Goal: Task Accomplishment & Management: Complete application form

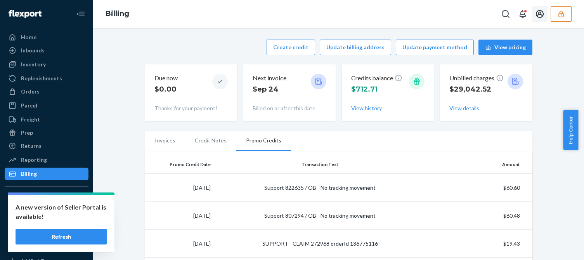
click at [558, 10] on icon "button" at bounding box center [562, 14] width 8 height 8
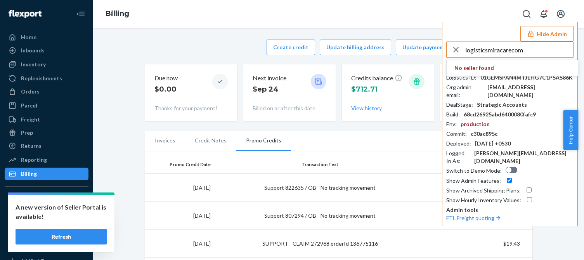
click at [528, 47] on input "logisticsmiracarecom" at bounding box center [520, 50] width 108 height 16
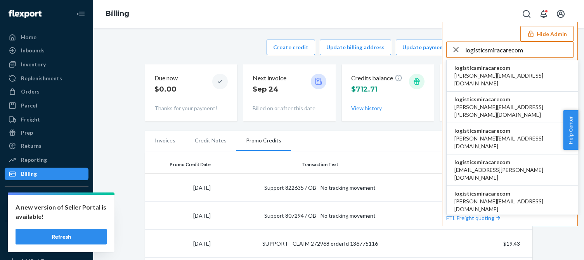
type input "logisticsmiracarecom"
click at [499, 72] on span "allyson.doorn@miracare.com" at bounding box center [513, 80] width 116 height 16
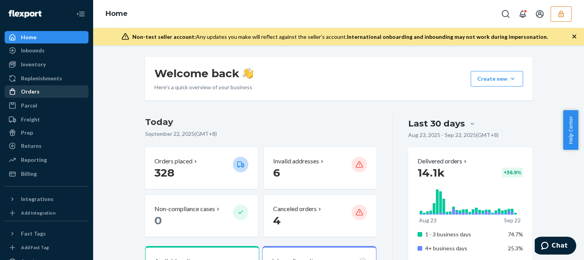
click at [35, 94] on div "Orders" at bounding box center [30, 92] width 19 height 8
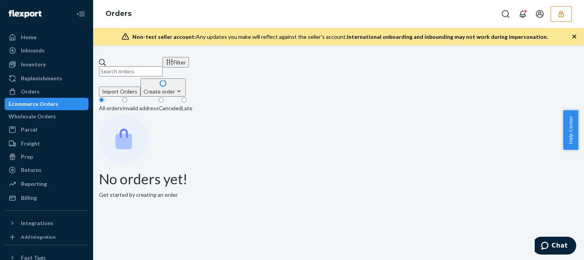
click at [141, 67] on input "text" at bounding box center [131, 71] width 64 height 10
paste input "494503MIRA"
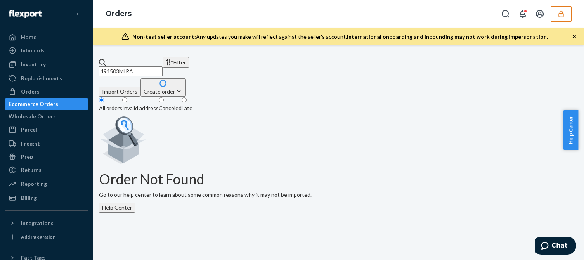
click at [163, 66] on input "494503MIRA" at bounding box center [131, 71] width 64 height 10
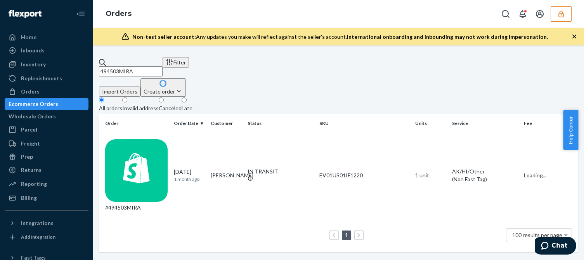
click at [163, 66] on input "494503MIRA" at bounding box center [131, 71] width 64 height 10
type input "494503MIRA"
click at [147, 139] on div "#494503MIRA" at bounding box center [136, 175] width 63 height 72
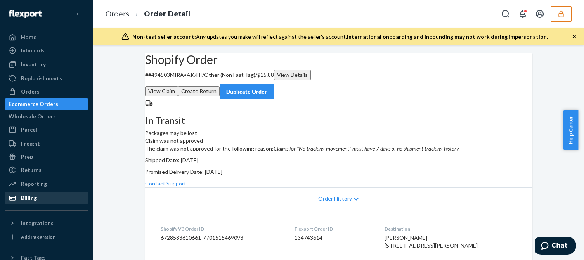
click at [32, 202] on div "Billing" at bounding box center [29, 198] width 16 height 8
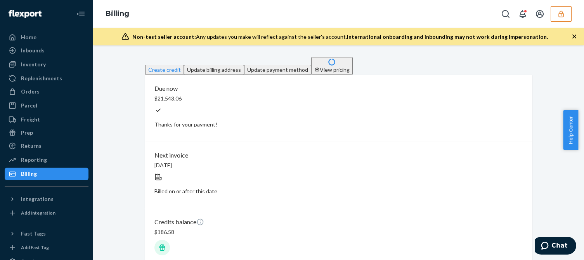
click at [226, 73] on div "Create credit Update billing address Update payment method View pricing Due now…" at bounding box center [339, 201] width 388 height 289
click at [184, 65] on button "Create credit" at bounding box center [164, 70] width 39 height 10
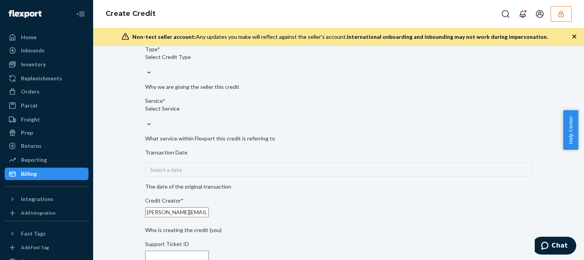
scroll to position [78, 0]
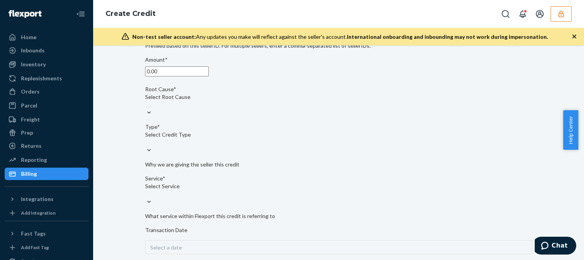
click at [198, 77] on input "0.00" at bounding box center [177, 71] width 64 height 10
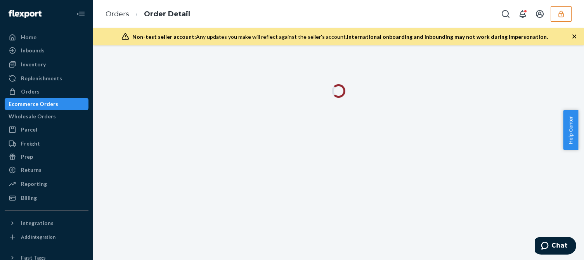
drag, startPoint x: 577, startPoint y: 35, endPoint x: 545, endPoint y: 89, distance: 61.8
click at [576, 36] on icon "button" at bounding box center [575, 37] width 8 height 8
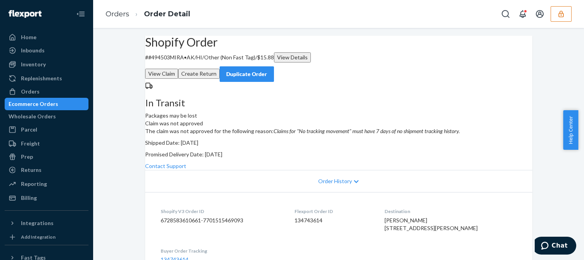
click at [369, 135] on p "The claim was not approved for the following reason: Claims for "No tracking mo…" at bounding box center [339, 131] width 388 height 8
click at [376, 147] on p "Shipped Date: August 19, 2025" at bounding box center [339, 143] width 388 height 8
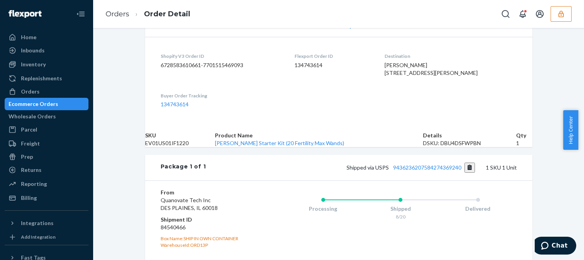
scroll to position [272, 0]
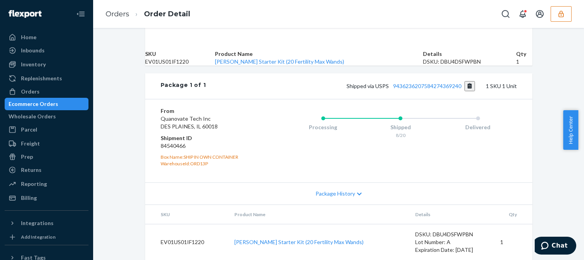
click at [440, 91] on div "Shipped via USPS 9436236207584274369240 1 SKU 1 Unit" at bounding box center [361, 86] width 311 height 10
click at [435, 89] on link "9436236207584274369240" at bounding box center [427, 86] width 68 height 7
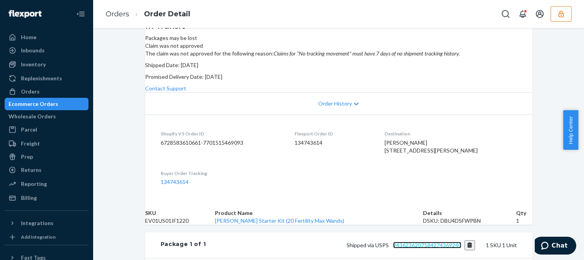
scroll to position [0, 0]
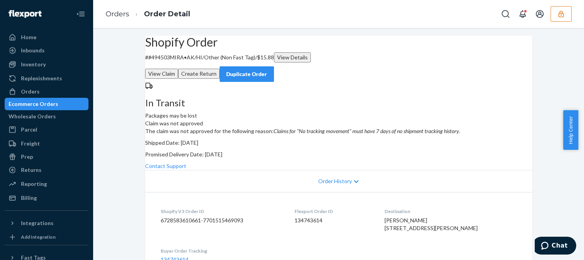
click at [178, 69] on button "View Claim" at bounding box center [161, 74] width 33 height 10
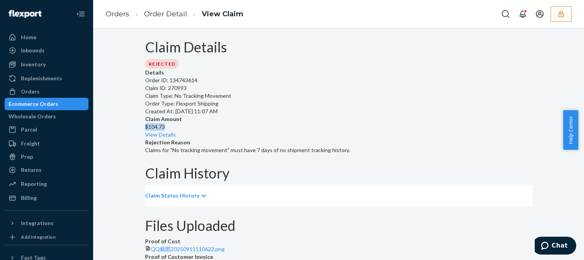
drag, startPoint x: 315, startPoint y: 109, endPoint x: 291, endPoint y: 110, distance: 23.7
click at [291, 110] on div "Details Order ID: 134743614 Claim ID: 270993 Claim Type: No Tracking Movement O…" at bounding box center [339, 111] width 388 height 85
copy p "$104.73"
click at [35, 203] on div "Billing" at bounding box center [46, 198] width 82 height 11
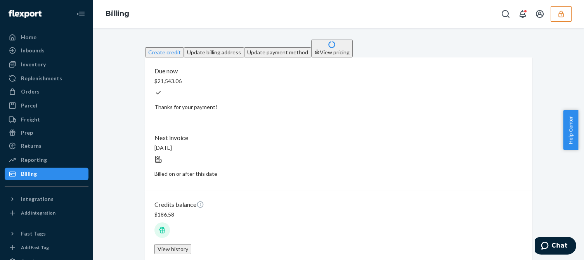
drag, startPoint x: 204, startPoint y: 52, endPoint x: 212, endPoint y: 52, distance: 8.2
click at [204, 52] on div "Create credit Update billing address Update payment method View pricing" at bounding box center [339, 49] width 388 height 18
click at [184, 47] on button "Create credit" at bounding box center [164, 52] width 39 height 10
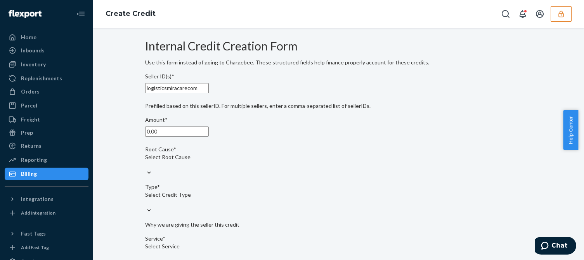
click at [192, 137] on input "0.00" at bounding box center [177, 132] width 64 height 10
type input "104.73"
drag, startPoint x: 196, startPoint y: 184, endPoint x: 204, endPoint y: 190, distance: 9.6
click at [196, 161] on div "Select Root Cause" at bounding box center [339, 157] width 388 height 8
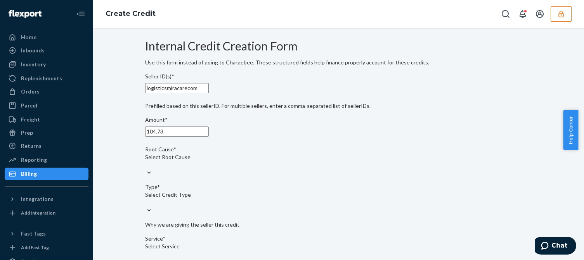
click at [146, 169] on input "Root Cause* Select Root Cause" at bounding box center [145, 165] width 1 height 8
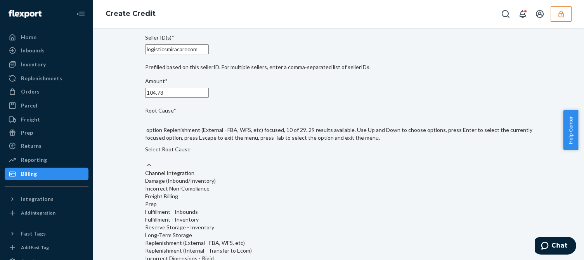
scroll to position [155, 0]
click at [146, 161] on input "Root Cause* option OB - No Tracking Movement focused, 14 of 29. 29 results avai…" at bounding box center [145, 157] width 1 height 8
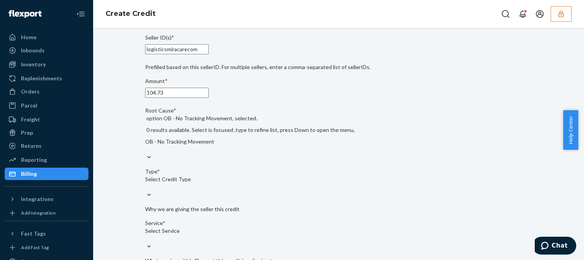
click at [431, 188] on div "Internal Credit Creation Form Use this form instead of going to Chargebee. Thes…" at bounding box center [339, 256] width 388 height 517
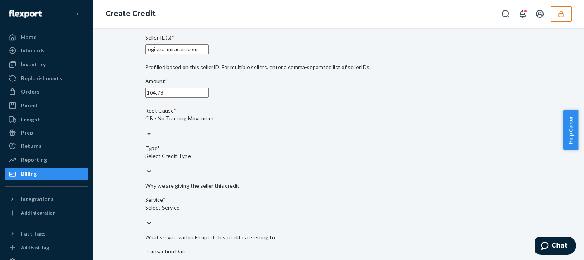
click at [202, 160] on div "Select Credit Type" at bounding box center [339, 156] width 388 height 8
click at [146, 168] on input "Type* Select Credit Type" at bounding box center [145, 164] width 1 height 8
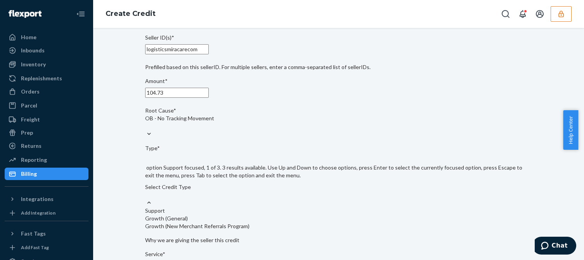
click at [170, 207] on div "Support" at bounding box center [339, 211] width 388 height 8
click at [146, 194] on input "Type* option Support focused, 1 of 3. 3 results available. Use Up and Down to c…" at bounding box center [145, 195] width 1 height 8
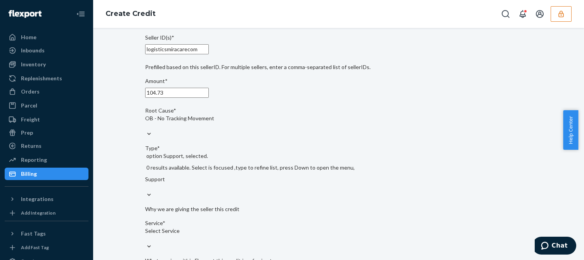
click at [176, 227] on div "Select Service" at bounding box center [339, 231] width 388 height 8
click at [146, 235] on input "Service* Select Service" at bounding box center [145, 239] width 1 height 8
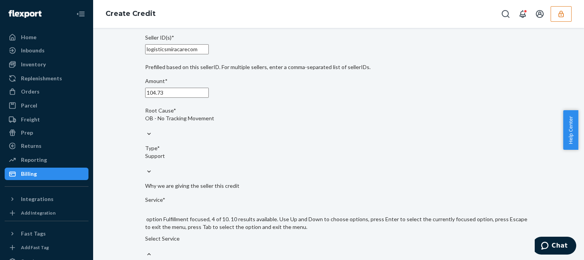
click at [146, 243] on input "Service* option Fulfillment focused, 4 of 10. 10 results available. Use Up and …" at bounding box center [145, 247] width 1 height 8
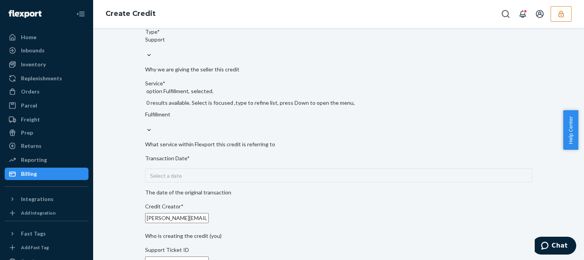
scroll to position [194, 0]
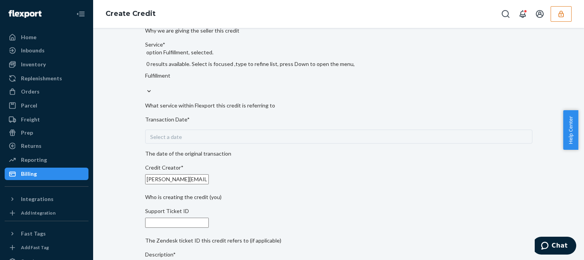
click at [217, 130] on div "Select a date" at bounding box center [339, 137] width 388 height 14
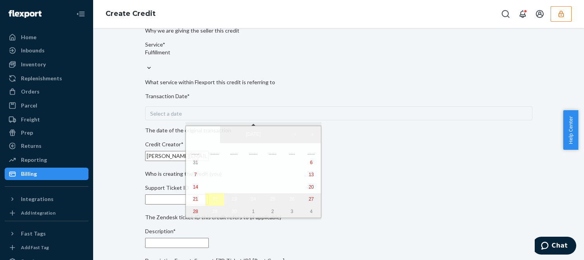
click at [212, 199] on button "22" at bounding box center [214, 199] width 19 height 12
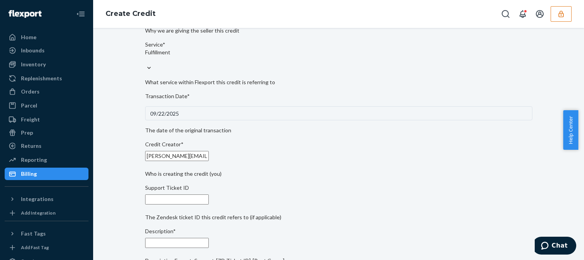
click at [188, 200] on input "Support Ticket ID" at bounding box center [177, 200] width 64 height 10
paste input "822976"
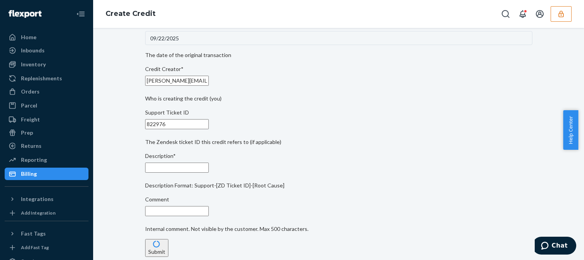
type input "822976"
click at [207, 163] on input "Description*" at bounding box center [177, 168] width 64 height 10
paste input "822976"
type input "Support 822976 / OB - No tracking movement"
click at [169, 239] on button "Submit" at bounding box center [156, 248] width 23 height 18
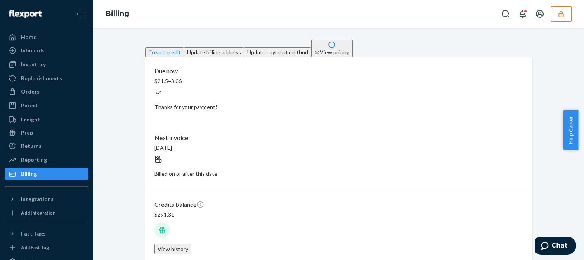
click at [358, 197] on div "Credits balance $291.31 View history" at bounding box center [339, 227] width 369 height 60
click at [191, 244] on button "View history" at bounding box center [173, 249] width 37 height 10
click at [561, 17] on icon "button" at bounding box center [561, 13] width 5 height 7
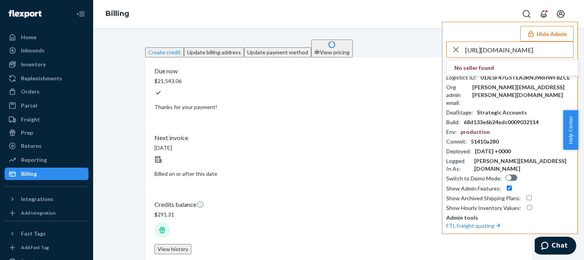
click at [514, 49] on input "https://flexport-fulfillment.zendesk.com/agent/tickets/822297" at bounding box center [520, 50] width 108 height 16
paste input "dzhucosplaylifenet"
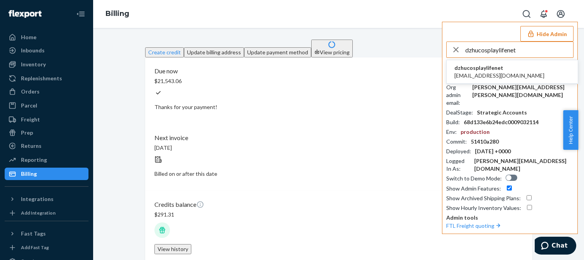
type input "dzhucosplaylifenet"
click at [481, 74] on span "info@cosplaylife.net" at bounding box center [500, 76] width 90 height 8
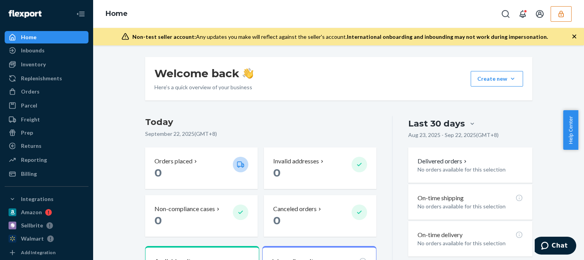
click at [28, 89] on div "Orders" at bounding box center [30, 92] width 19 height 8
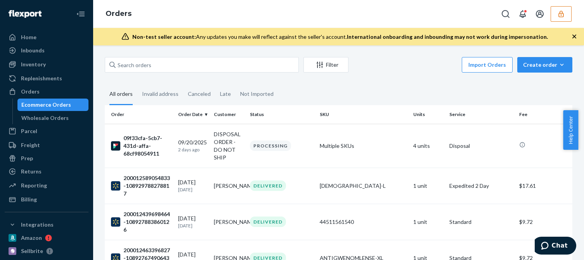
scroll to position [122, 0]
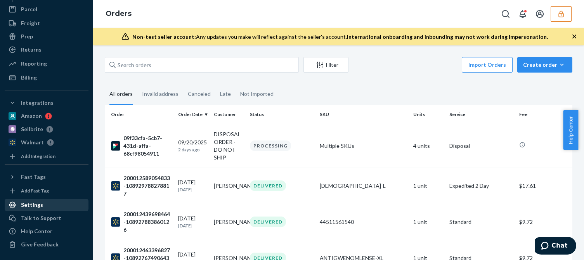
click at [45, 206] on div "Settings" at bounding box center [46, 205] width 82 height 11
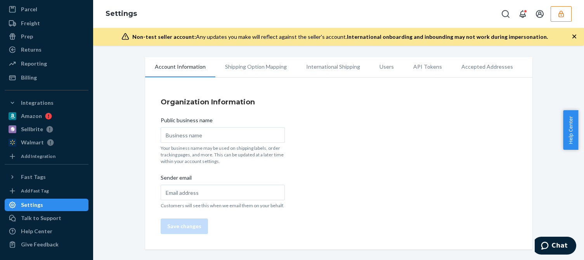
scroll to position [96, 0]
click at [379, 66] on li "Users" at bounding box center [387, 66] width 34 height 19
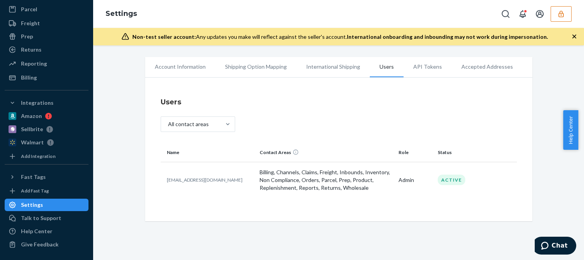
click at [188, 179] on p "info@cosplaylife.net" at bounding box center [210, 180] width 87 height 7
copy p "info@cosplaylife.net"
click at [560, 15] on icon "button" at bounding box center [562, 14] width 8 height 8
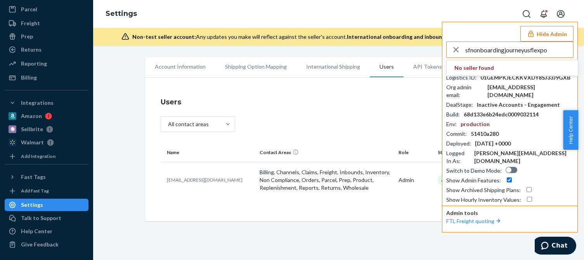
click at [550, 50] on input "sfnonboardingjourneyusflexpo" at bounding box center [520, 50] width 108 height 16
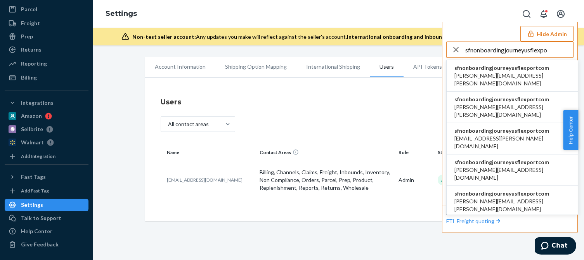
type input "sfnonboardingjourneyusflexpo"
click at [500, 70] on span "sfnonboardingjourneyusflexportcom" at bounding box center [513, 68] width 116 height 8
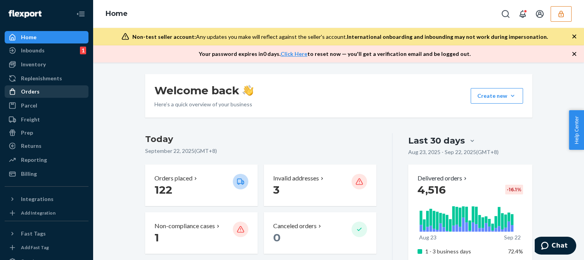
click at [42, 96] on div "Orders" at bounding box center [46, 91] width 82 height 11
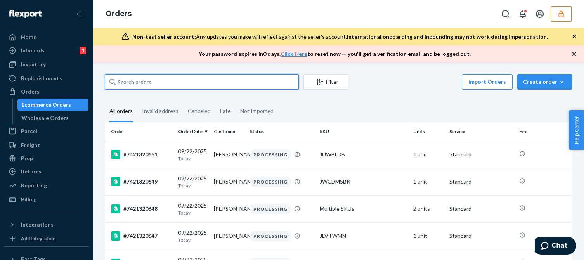
click at [157, 80] on input "text" at bounding box center [202, 82] width 194 height 16
paste input "7421318930"
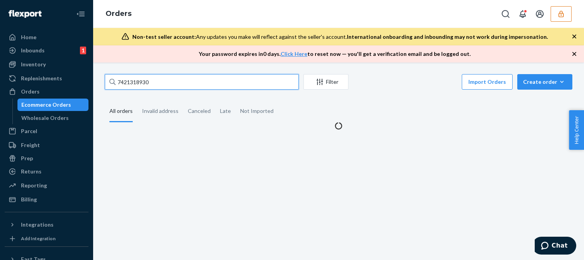
click at [167, 85] on input "7421318930" at bounding box center [202, 82] width 194 height 16
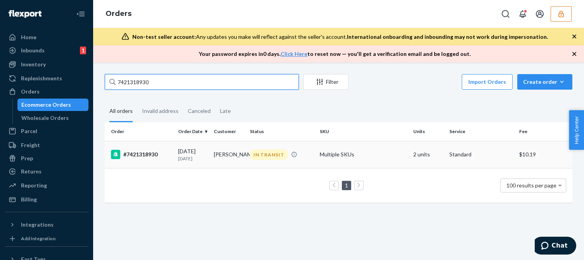
type input "7421318930"
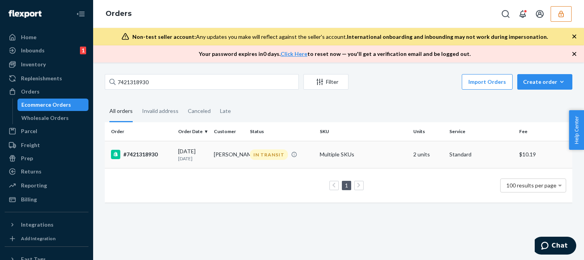
click at [191, 147] on td "09/10/2025 12 days ago" at bounding box center [193, 154] width 36 height 27
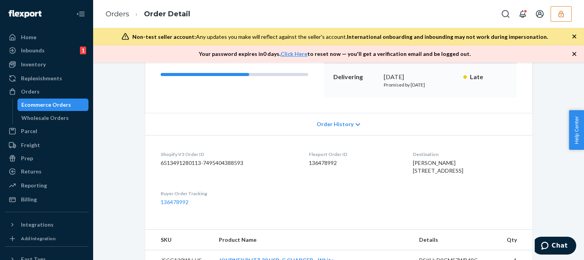
scroll to position [233, 0]
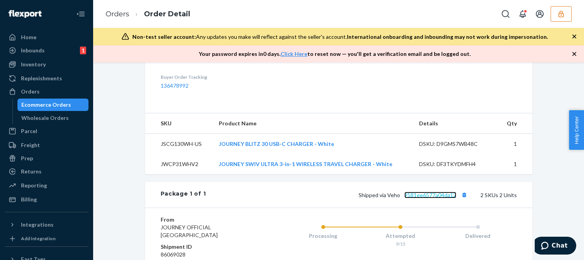
click at [443, 198] on link "9581ee6577a04da12" at bounding box center [431, 195] width 52 height 7
click at [570, 13] on button "button" at bounding box center [561, 14] width 21 height 16
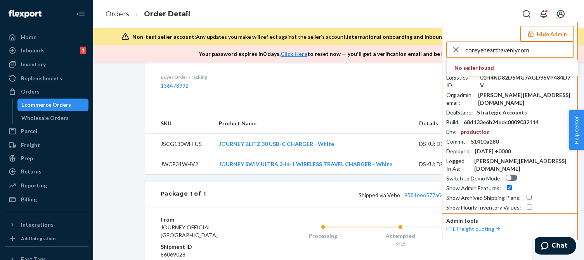
click at [542, 54] on input "coreyehearthavenlycom" at bounding box center [520, 50] width 108 height 16
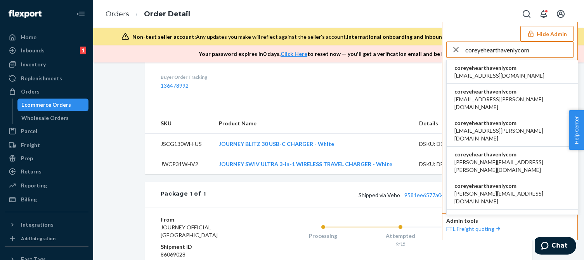
type input "coreyehearthavenlycom"
click at [476, 73] on span "acummings+cz@havenly.com" at bounding box center [500, 76] width 90 height 8
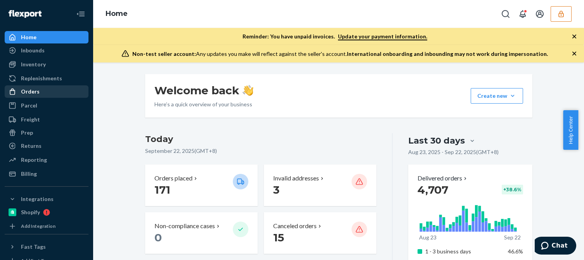
click at [48, 96] on div "Orders" at bounding box center [46, 91] width 82 height 11
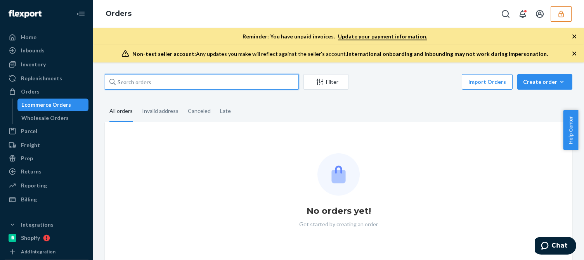
click at [148, 77] on input "text" at bounding box center [202, 82] width 194 height 16
paste input "7425516-1"
type input "7425516-1"
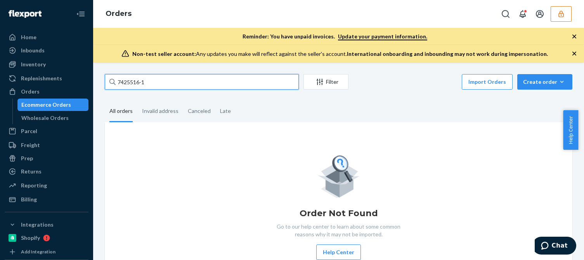
click at [169, 80] on input "7425516-1" at bounding box center [202, 82] width 194 height 16
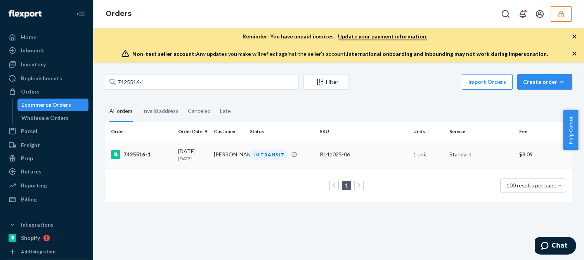
click at [214, 152] on td "[PERSON_NAME]" at bounding box center [229, 154] width 36 height 27
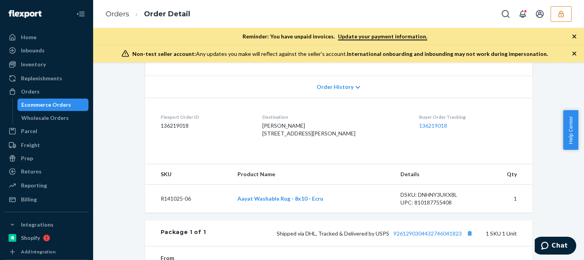
scroll to position [272, 0]
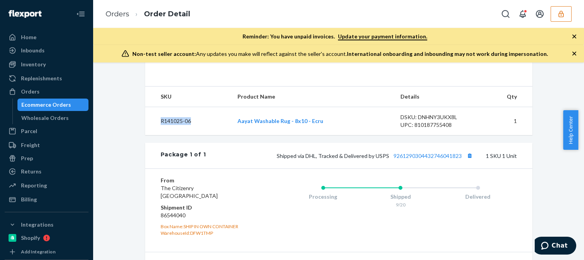
drag, startPoint x: 185, startPoint y: 138, endPoint x: 157, endPoint y: 138, distance: 28.0
click at [157, 135] on td "R141025-06" at bounding box center [188, 121] width 86 height 28
copy td "R141025-06"
click at [32, 202] on div "Billing" at bounding box center [29, 200] width 16 height 8
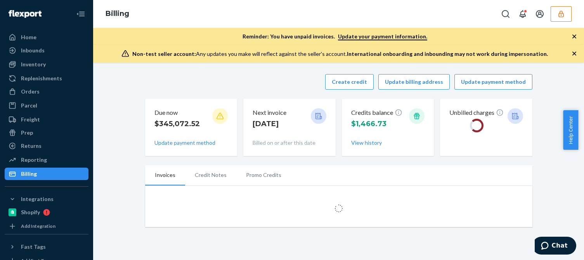
click at [557, 13] on button "button" at bounding box center [561, 14] width 21 height 16
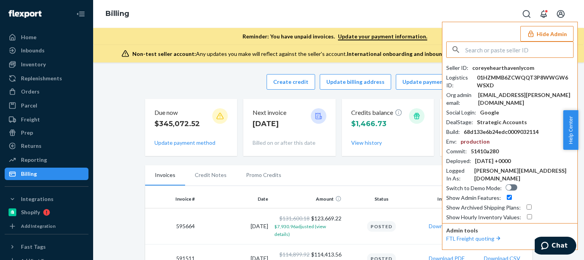
click at [548, 35] on button "Hide Admin" at bounding box center [547, 34] width 53 height 16
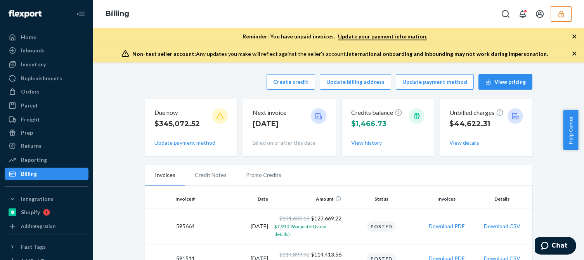
click at [208, 81] on div "Create credit Update billing address Update payment method View pricing" at bounding box center [339, 82] width 388 height 16
click at [281, 83] on button "Create credit" at bounding box center [291, 82] width 49 height 16
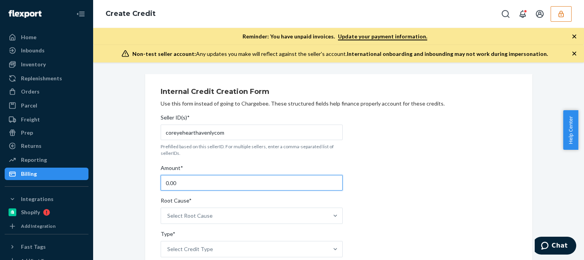
click at [189, 186] on input "0.00" at bounding box center [252, 183] width 182 height 16
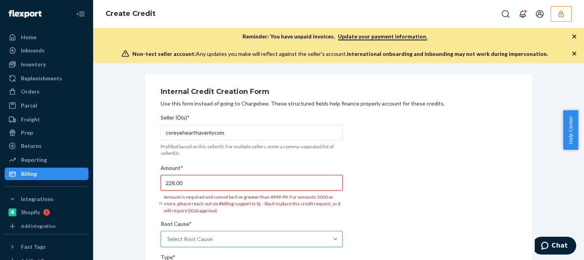
type input "228.00"
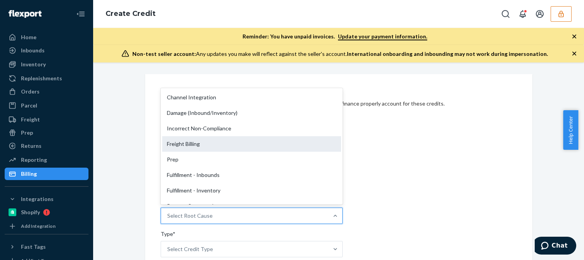
scroll to position [117, 0]
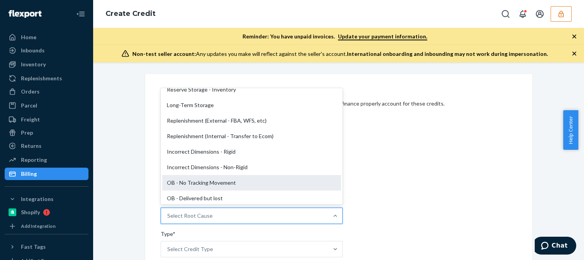
click at [192, 182] on div "OB - No Tracking Movement" at bounding box center [251, 183] width 179 height 16
click at [168, 212] on input "Root Cause* option OB - No Tracking Movement focused, 14 of 29. 29 results avai…" at bounding box center [167, 216] width 1 height 8
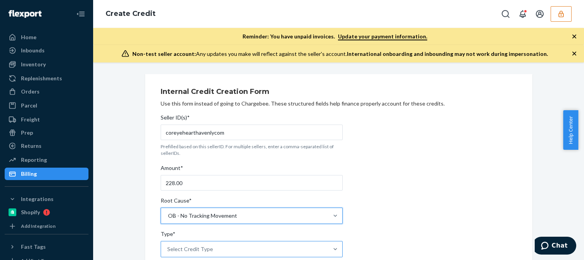
scroll to position [78, 0]
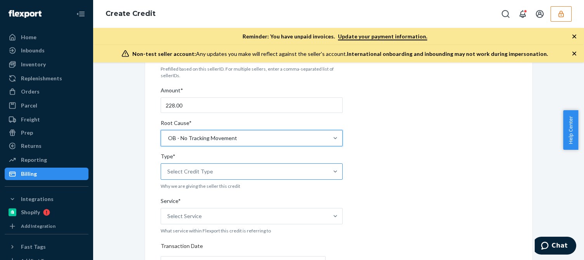
click at [200, 171] on div "Select Credit Type" at bounding box center [190, 172] width 46 height 8
click at [168, 171] on input "Type* Select Credit Type" at bounding box center [167, 172] width 1 height 8
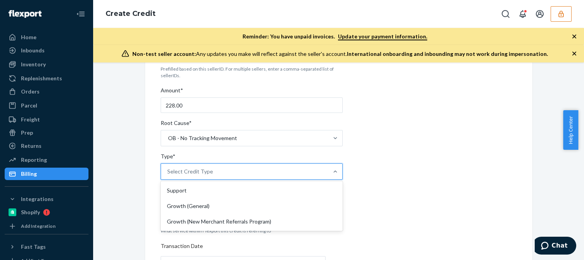
click at [187, 183] on div "Support" at bounding box center [251, 191] width 179 height 16
click at [168, 176] on input "Type* option Support focused, 1 of 3. 3 results available. Use Up and Down to c…" at bounding box center [167, 172] width 1 height 8
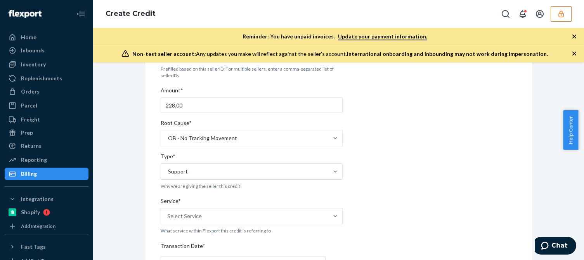
click at [357, 166] on div "Internal Credit Creation Form Use this form instead of going to Chargebee. Thes…" at bounding box center [339, 245] width 357 height 478
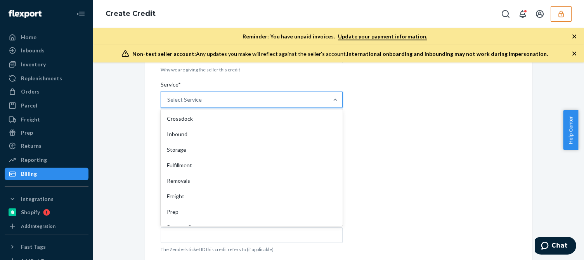
click at [223, 95] on div "Select Service" at bounding box center [244, 100] width 167 height 16
click at [168, 96] on input "Service* option Crossdock focused, 1 of 10. 10 results available. Use Up and Do…" at bounding box center [167, 100] width 1 height 8
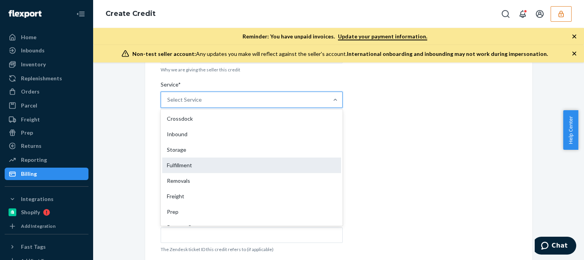
click at [187, 165] on div "Fulfillment" at bounding box center [251, 166] width 179 height 16
click at [168, 104] on input "Service* option Fulfillment focused, 4 of 10. 10 results available. Use Up and …" at bounding box center [167, 100] width 1 height 8
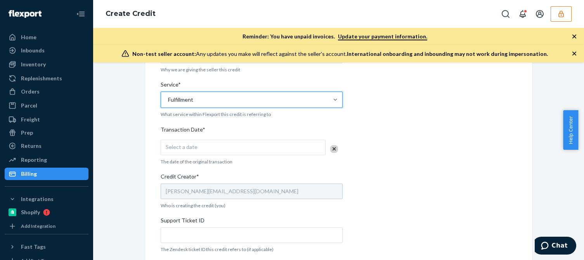
click at [128, 190] on div "Internal Credit Creation Form Use this form instead of going to Chargebee. Thes…" at bounding box center [339, 128] width 480 height 496
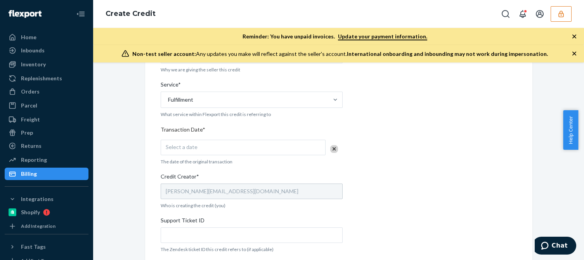
click at [227, 148] on div "Select a date" at bounding box center [243, 148] width 165 height 16
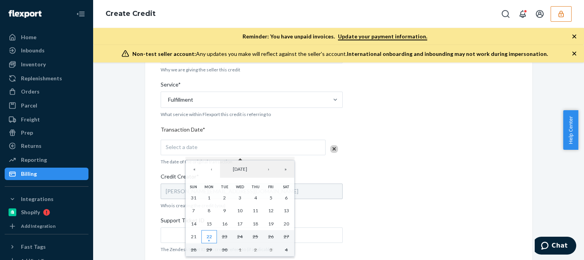
click at [209, 235] on abbr "22" at bounding box center [209, 237] width 5 height 6
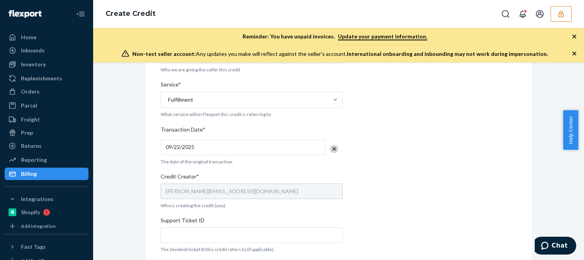
scroll to position [310, 0]
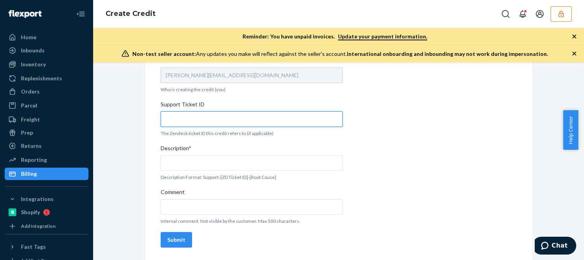
click at [209, 112] on input "Support Ticket ID" at bounding box center [252, 119] width 182 height 16
paste input "823051"
type input "823051"
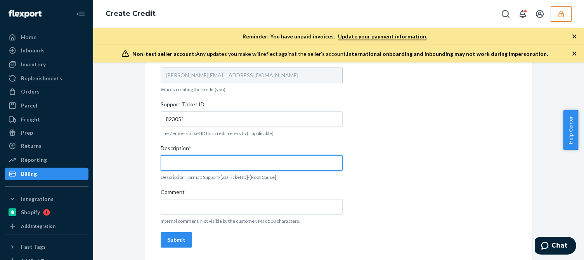
click at [190, 170] on input "Description*" at bounding box center [252, 163] width 182 height 16
paste input "823051"
type input "Support 823051 / OB - No tracking movement"
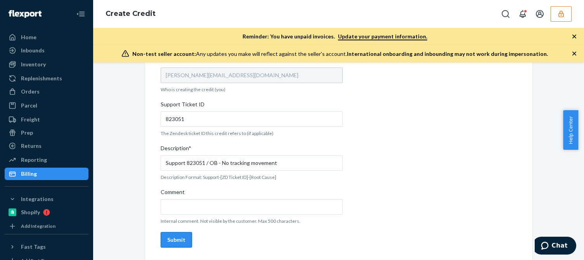
click at [169, 240] on div "Submit" at bounding box center [176, 240] width 18 height 8
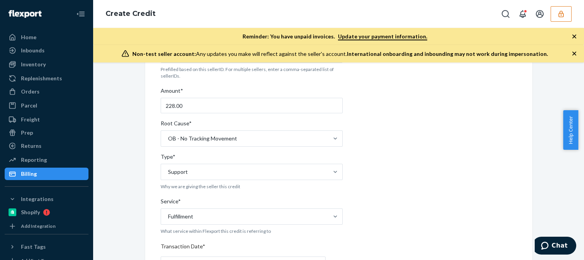
scroll to position [0, 0]
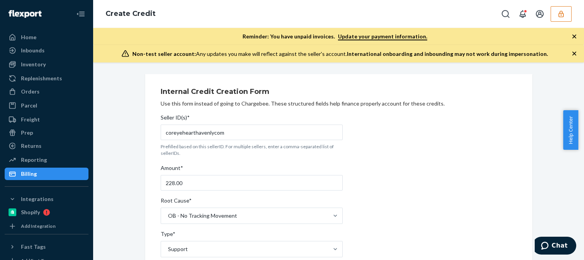
click at [575, 51] on icon "button" at bounding box center [575, 54] width 8 height 8
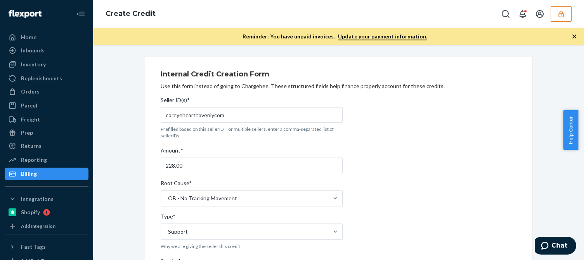
click at [574, 33] on icon "button" at bounding box center [575, 37] width 8 height 8
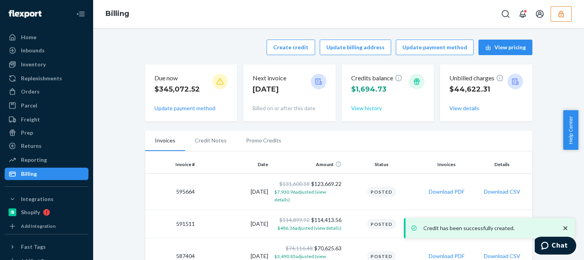
click at [362, 110] on button "View history" at bounding box center [366, 108] width 31 height 8
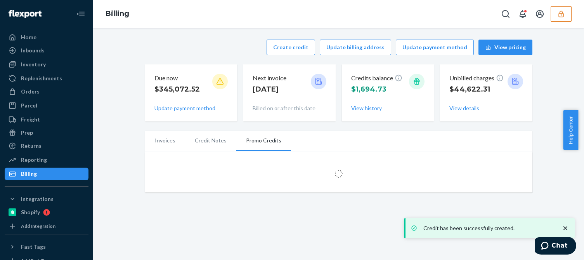
click at [566, 226] on icon "close toast" at bounding box center [566, 228] width 8 height 8
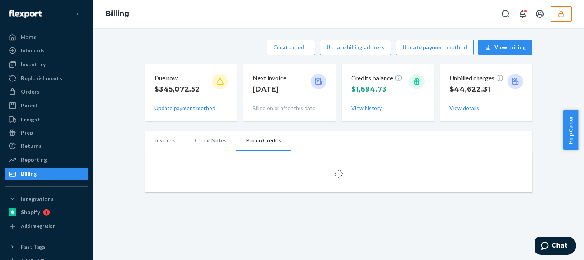
drag, startPoint x: 238, startPoint y: 44, endPoint x: 247, endPoint y: 50, distance: 10.0
click at [239, 44] on div "Create credit Update billing address Update payment method View pricing" at bounding box center [339, 48] width 388 height 16
drag, startPoint x: 113, startPoint y: 140, endPoint x: 137, endPoint y: 149, distance: 25.7
click at [115, 140] on div "Create credit Update billing address Update payment method View pricing Due now…" at bounding box center [339, 116] width 480 height 162
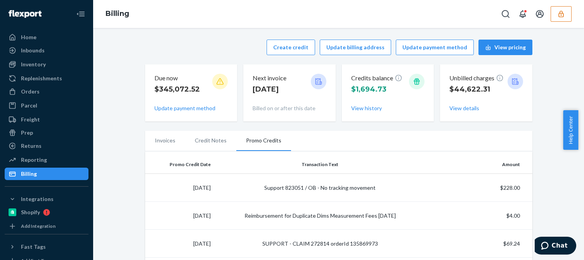
scroll to position [39, 0]
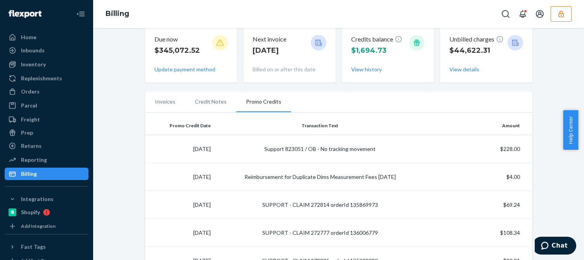
click at [565, 13] on icon "button" at bounding box center [562, 14] width 8 height 8
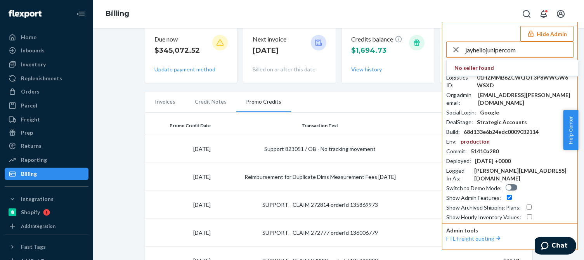
click at [526, 50] on input "jayhellojunipercom" at bounding box center [520, 50] width 108 height 16
click at [523, 50] on input "jayhellojunipercom" at bounding box center [520, 50] width 108 height 16
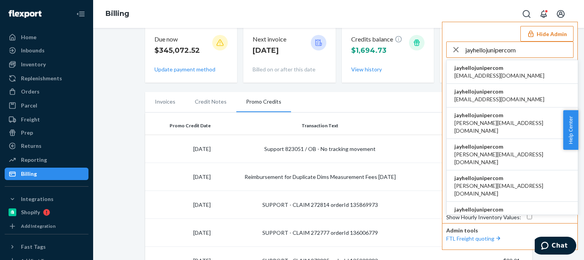
type input "jayhellojunipercom"
click at [494, 70] on span "jayhellojunipercom" at bounding box center [500, 68] width 90 height 8
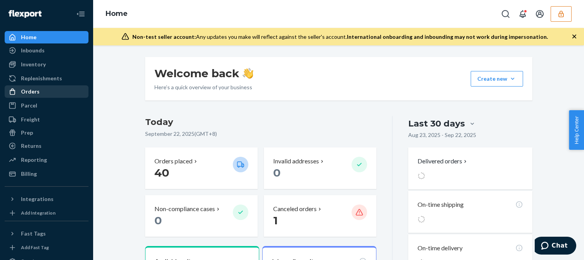
click at [24, 94] on div "Orders" at bounding box center [30, 92] width 19 height 8
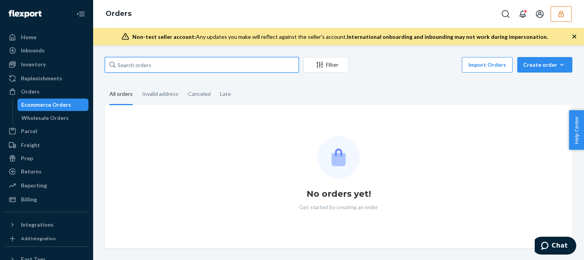
click at [157, 68] on input "text" at bounding box center [202, 65] width 194 height 16
paste input "HJ2488895"
type input "HJ2488895"
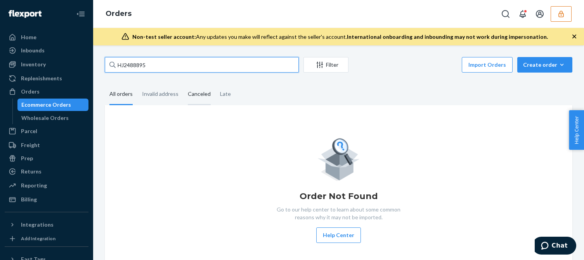
click at [166, 63] on input "HJ2488895" at bounding box center [202, 65] width 194 height 16
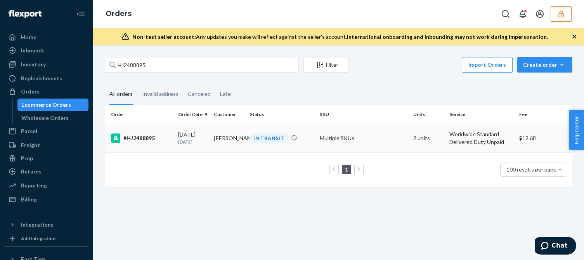
click at [187, 139] on p "[DATE]" at bounding box center [193, 142] width 30 height 7
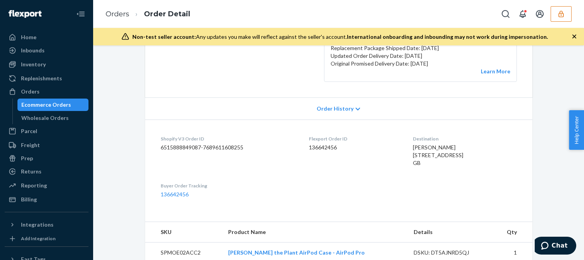
scroll to position [39, 0]
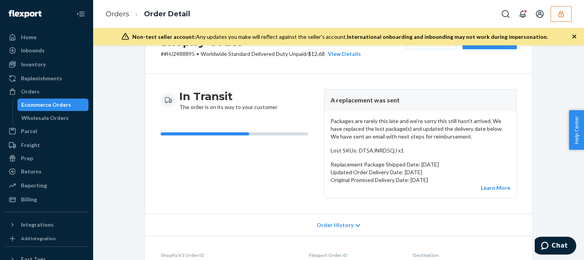
click at [377, 151] on p "Lost SKUs: DT5AJNRD5QJ x1" at bounding box center [421, 151] width 180 height 8
copy p "DT5AJNRD5QJ"
click at [252, 186] on div "In Transit The order is on its way to your customer" at bounding box center [239, 143] width 157 height 109
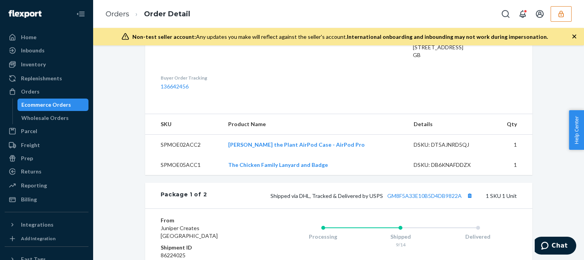
click at [287, 88] on dl "Shopify V3 Order ID 6515888849087-7689611608255 Flexport Order ID 136642456 Des…" at bounding box center [339, 59] width 388 height 94
drag, startPoint x: 137, startPoint y: 92, endPoint x: 123, endPoint y: 108, distance: 20.6
click at [139, 92] on div "Shopify Order # #HJ2488895 • Worldwide Standard Delivered Duty Unpaid / $12.68 …" at bounding box center [338, 168] width 399 height 748
drag, startPoint x: 124, startPoint y: 116, endPoint x: 120, endPoint y: 117, distance: 3.9
click at [124, 116] on div "Shopify Order # #HJ2488895 • Worldwide Standard Delivered Duty Unpaid / $12.68 …" at bounding box center [339, 172] width 480 height 757
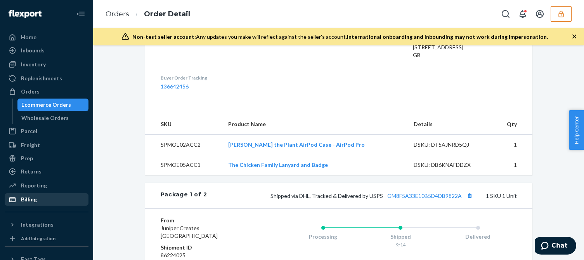
click at [29, 203] on div "Billing" at bounding box center [29, 200] width 16 height 8
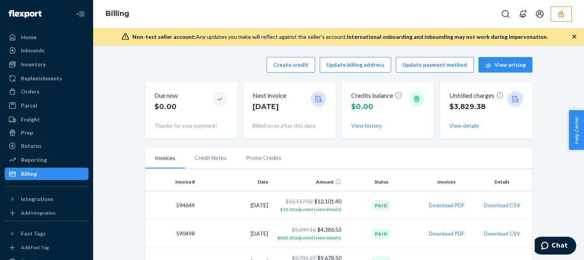
click at [208, 64] on div "Create credit Update billing address Update payment method View pricing" at bounding box center [339, 65] width 388 height 16
click at [293, 63] on button "Create credit" at bounding box center [291, 65] width 49 height 16
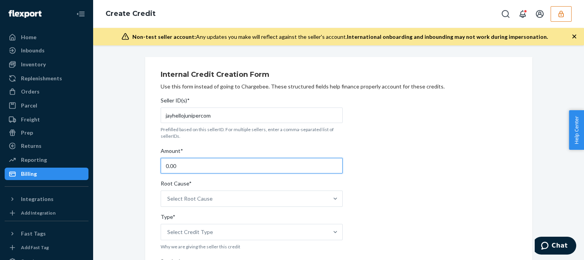
click at [180, 170] on input "0.00" at bounding box center [252, 166] width 182 height 16
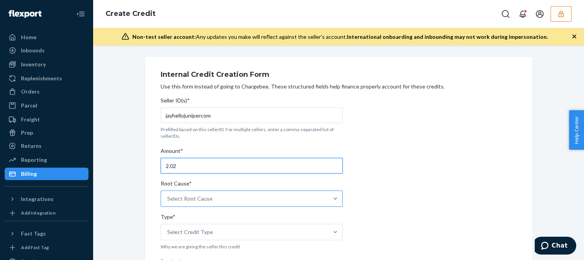
type input "2.02"
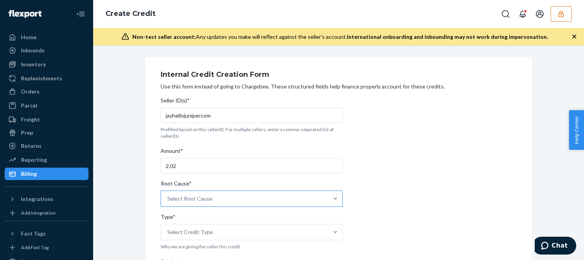
click at [196, 201] on div "Select Root Cause" at bounding box center [189, 199] width 45 height 8
click at [168, 201] on input "Root Cause* Select Root Cause" at bounding box center [167, 199] width 1 height 8
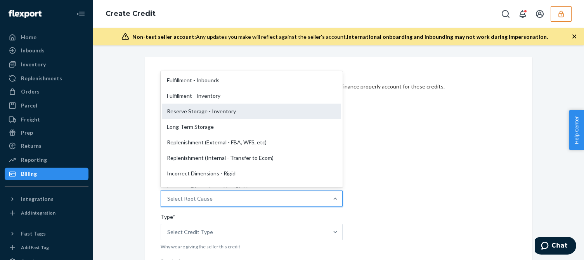
scroll to position [155, 0]
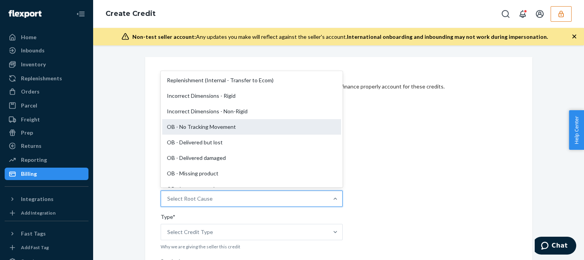
click at [205, 128] on div "OB - No Tracking Movement" at bounding box center [251, 127] width 179 height 16
click at [168, 195] on input "Root Cause* option OB - No Tracking Movement focused, 14 of 29. 29 results avai…" at bounding box center [167, 199] width 1 height 8
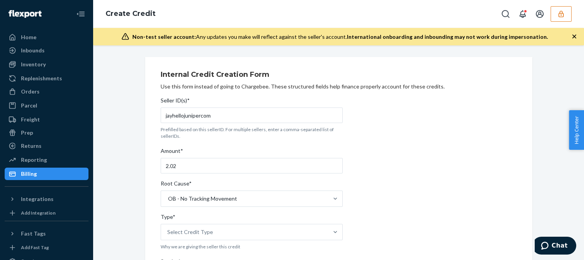
scroll to position [78, 0]
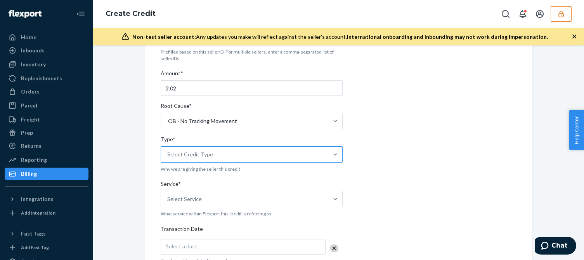
click at [224, 150] on div "Select Credit Type" at bounding box center [244, 155] width 167 height 16
click at [168, 151] on input "Type* Select Credit Type" at bounding box center [167, 155] width 1 height 8
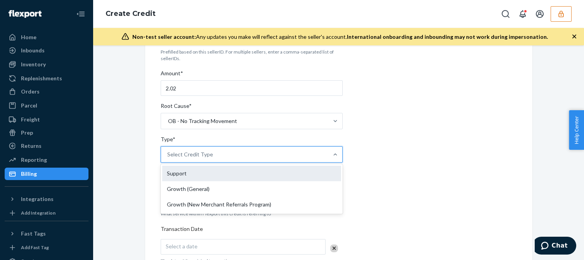
click at [176, 174] on div "Support" at bounding box center [251, 174] width 179 height 16
click at [168, 158] on input "Type* option Support focused, 1 of 3. 3 results available. Use Up and Down to c…" at bounding box center [167, 155] width 1 height 8
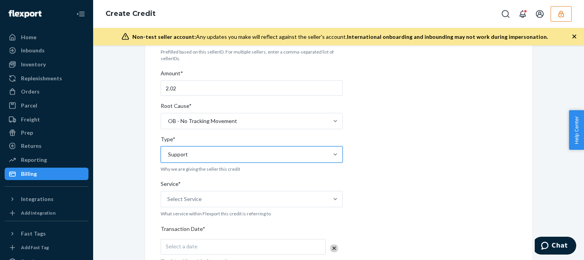
click at [131, 200] on div "Internal Credit Creation Form Use this form instead of going to Chargebee. Thes…" at bounding box center [339, 227] width 480 height 496
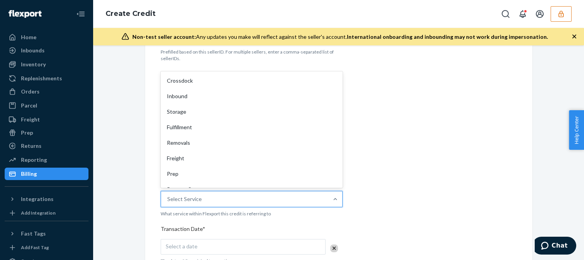
click at [184, 199] on div "Select Service" at bounding box center [184, 199] width 35 height 8
click at [168, 199] on input "Service* option Crossdock focused, 1 of 10. 10 results available. Use Up and Do…" at bounding box center [167, 199] width 1 height 8
click at [212, 127] on div "Fulfillment" at bounding box center [251, 128] width 179 height 16
click at [168, 195] on input "Service* option Fulfillment focused, 4 of 10. 10 results available. Use Up and …" at bounding box center [167, 199] width 1 height 8
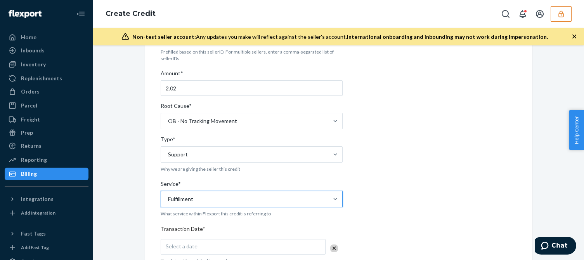
scroll to position [155, 0]
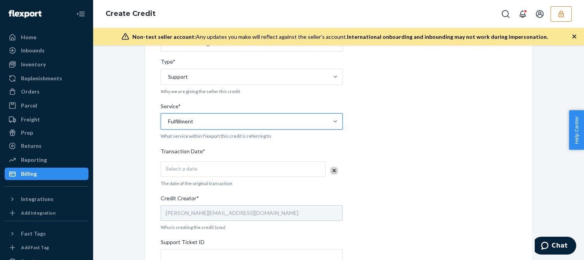
click at [187, 166] on span "Select a date" at bounding box center [182, 168] width 32 height 7
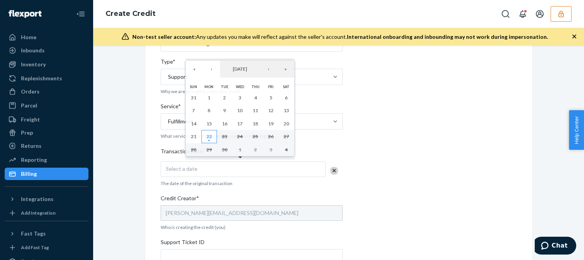
click at [212, 137] on abbr "22" at bounding box center [209, 137] width 5 height 6
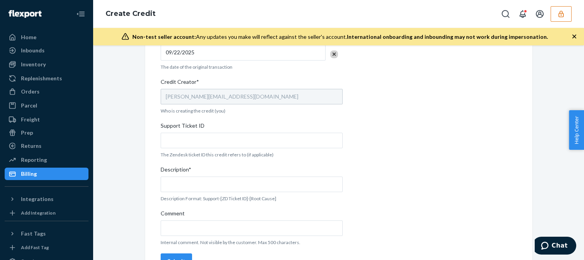
scroll to position [293, 0]
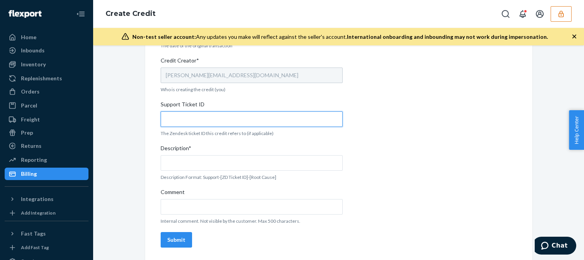
click at [207, 118] on input "Support Ticket ID" at bounding box center [252, 119] width 182 height 16
paste input "823065"
type input "823065"
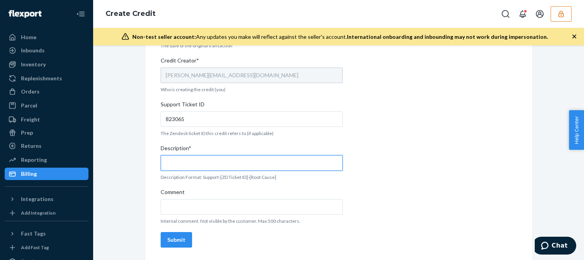
click at [188, 156] on input "Description*" at bounding box center [252, 163] width 182 height 16
paste input "823065"
type input "Support 823065 / OB - No tracking movement"
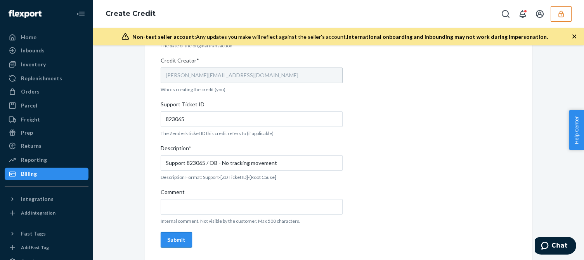
click at [175, 242] on div "Submit" at bounding box center [176, 240] width 18 height 8
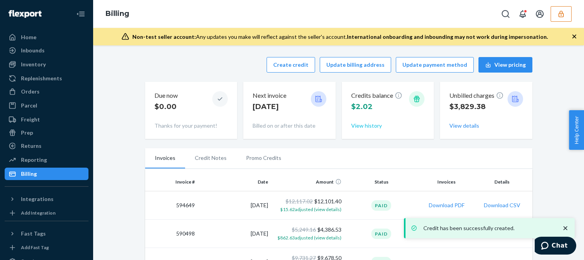
click at [360, 127] on button "View history" at bounding box center [366, 126] width 31 height 8
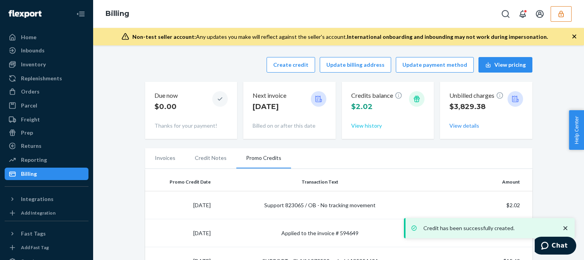
click at [359, 125] on button "View history" at bounding box center [366, 126] width 31 height 8
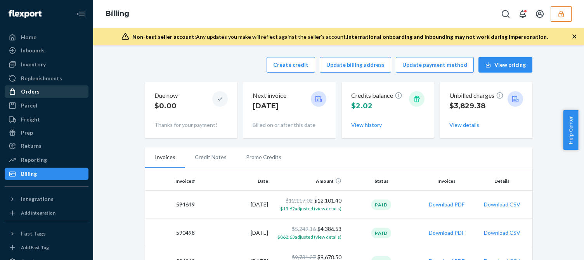
click at [31, 90] on div "Orders" at bounding box center [30, 92] width 19 height 8
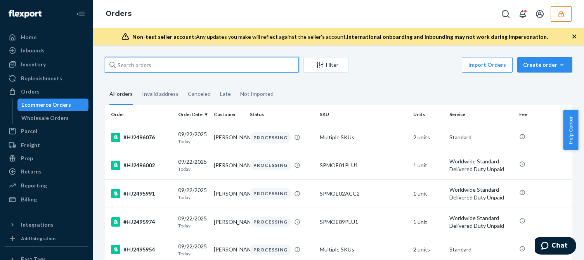
click at [180, 63] on input "text" at bounding box center [202, 65] width 194 height 16
paste input "HJ2489414"
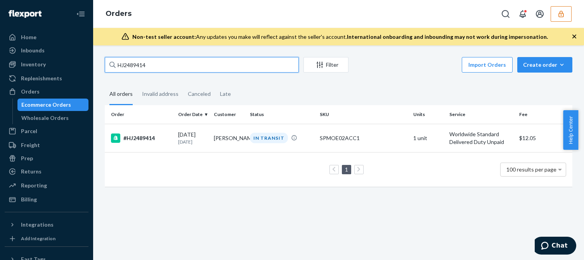
type input "HJ2489414"
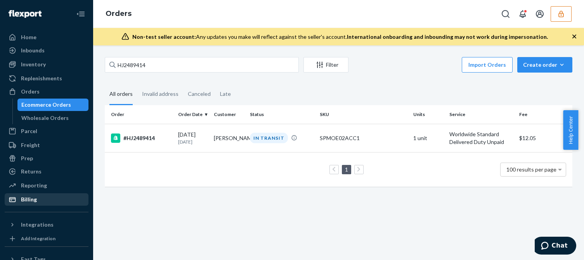
click at [24, 199] on div "Billing" at bounding box center [29, 200] width 16 height 8
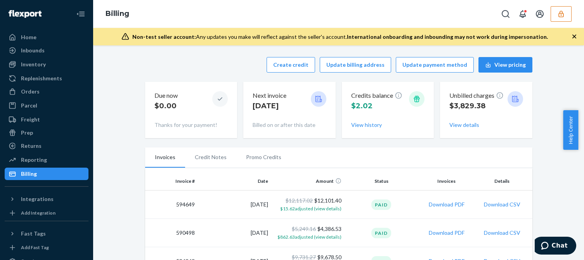
click at [240, 59] on div "Create credit Update billing address Update payment method View pricing" at bounding box center [339, 65] width 388 height 16
click at [292, 65] on button "Create credit" at bounding box center [291, 65] width 49 height 16
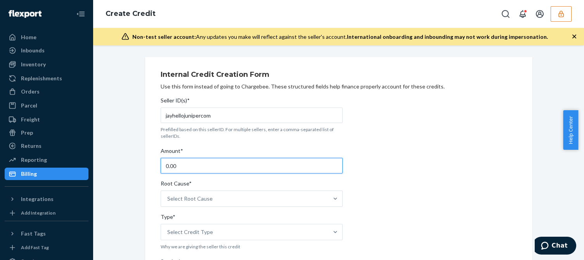
click at [193, 162] on input "0.00" at bounding box center [252, 166] width 182 height 16
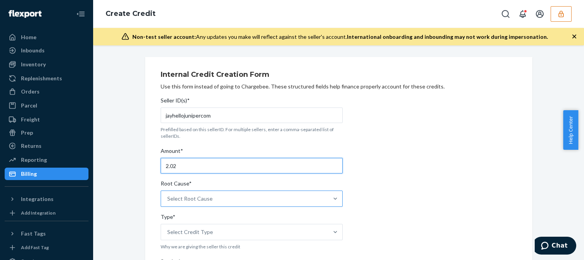
type input "2.02"
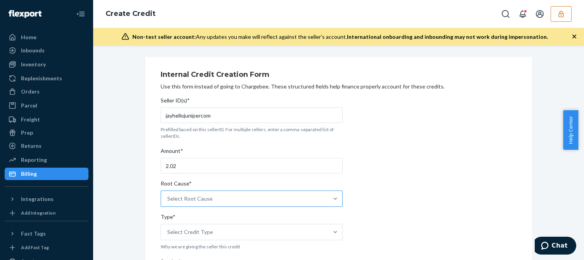
click at [212, 191] on div "Select Root Cause" at bounding box center [252, 199] width 182 height 16
click at [168, 195] on input "Root Cause* Select Root Cause" at bounding box center [167, 199] width 1 height 8
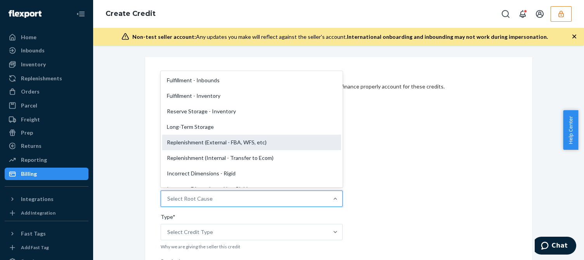
scroll to position [117, 0]
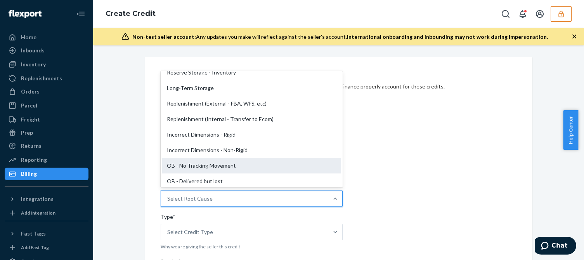
click at [197, 169] on div "OB - No Tracking Movement" at bounding box center [251, 166] width 179 height 16
click at [168, 195] on input "Root Cause* option OB - No Tracking Movement focused, 14 of 29. 29 results avai…" at bounding box center [167, 199] width 1 height 8
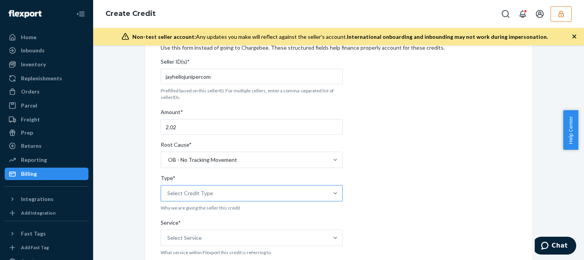
click at [188, 192] on div "Select Credit Type" at bounding box center [190, 194] width 46 height 8
click at [168, 192] on input "Type* Select Credit Type" at bounding box center [167, 194] width 1 height 8
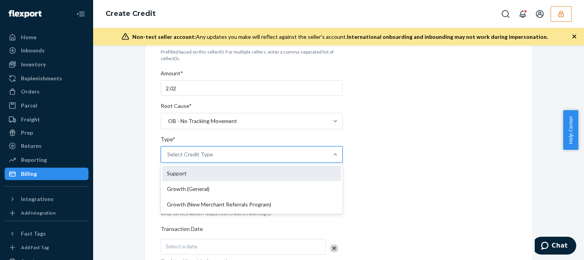
click at [185, 176] on div "Support" at bounding box center [251, 174] width 179 height 16
click at [168, 158] on input "Type* option Support focused, 1 of 3. 3 results available. Use Up and Down to c…" at bounding box center [167, 155] width 1 height 8
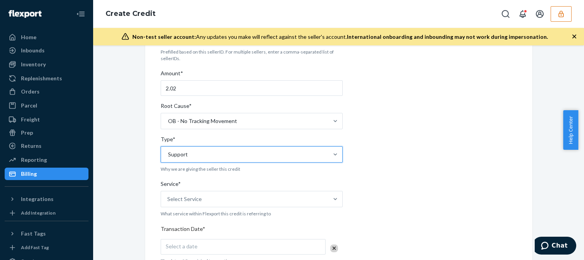
click at [357, 166] on div "Internal Credit Creation Form Use this form instead of going to Chargebee. Thes…" at bounding box center [339, 228] width 357 height 478
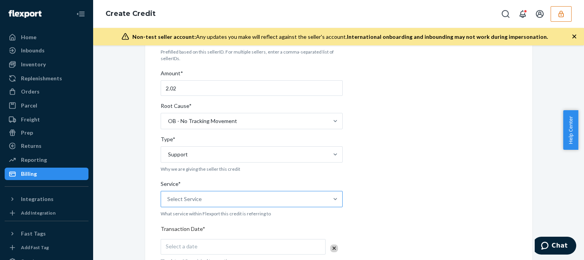
click at [195, 204] on div "Select Service" at bounding box center [244, 199] width 167 height 16
click at [168, 203] on input "Service* Select Service" at bounding box center [167, 199] width 1 height 8
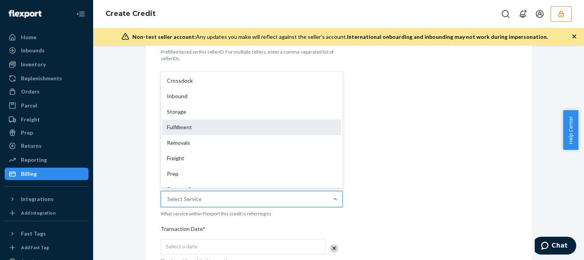
click at [186, 127] on div "Fulfillment" at bounding box center [251, 128] width 179 height 16
click at [168, 195] on input "Service* option Fulfillment focused, 4 of 10. 10 results available. Use Up and …" at bounding box center [167, 199] width 1 height 8
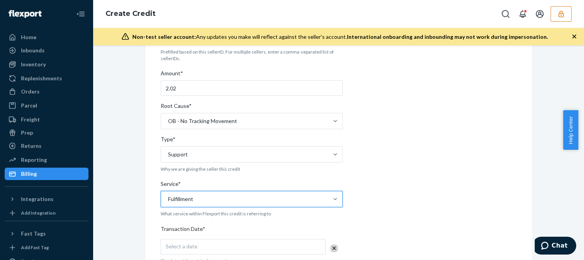
scroll to position [194, 0]
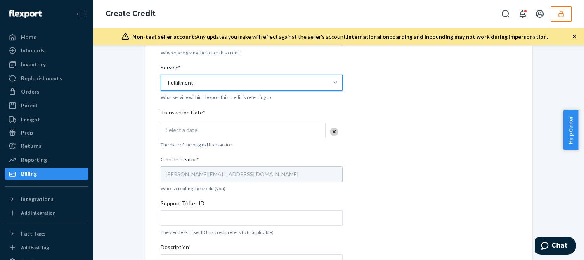
click at [215, 129] on div "Select a date" at bounding box center [243, 131] width 165 height 16
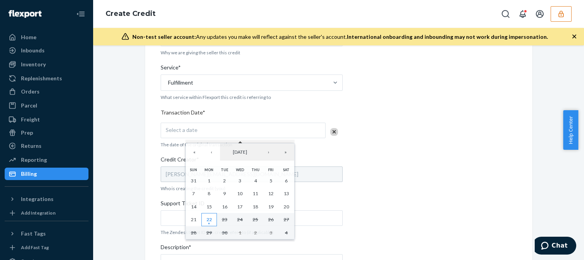
click at [207, 223] on abbr "22" at bounding box center [209, 220] width 5 height 6
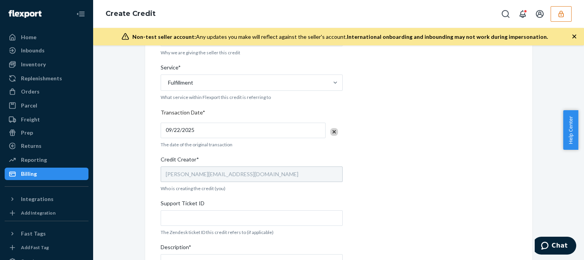
scroll to position [293, 0]
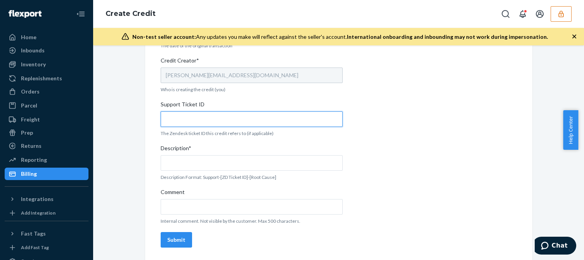
click at [213, 113] on input "Support Ticket ID" at bounding box center [252, 119] width 182 height 16
paste input "823066"
type input "823066"
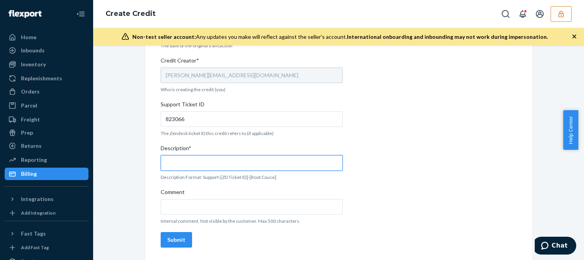
click at [197, 161] on input "Description*" at bounding box center [252, 163] width 182 height 16
paste input "823066"
type input "Support 823066 / OB - No tracking movement"
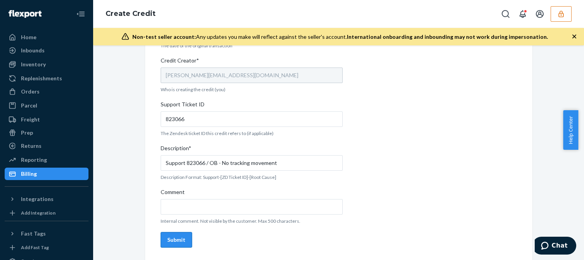
click at [181, 245] on button "Submit" at bounding box center [176, 240] width 31 height 16
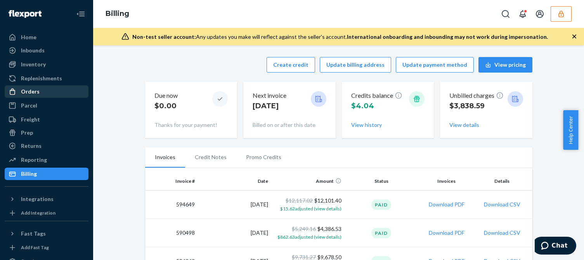
drag, startPoint x: 24, startPoint y: 97, endPoint x: 31, endPoint y: 96, distance: 7.0
click at [24, 97] on div "Orders" at bounding box center [46, 91] width 82 height 11
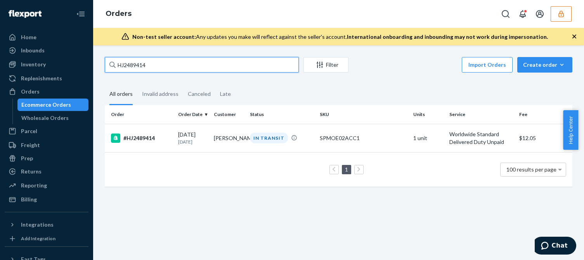
click at [136, 69] on input "HJ2489414" at bounding box center [202, 65] width 194 height 16
paste input "27"
click at [167, 68] on input "HJ2489274" at bounding box center [202, 65] width 194 height 16
type input "HJ2489274"
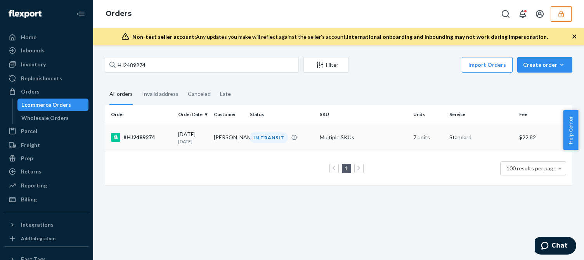
drag, startPoint x: 172, startPoint y: 190, endPoint x: 178, endPoint y: 151, distance: 39.0
click at [172, 190] on div "Order Order Date Customer Status SKU Units Service Fee #HJ2489274 09/14/2025 8 …" at bounding box center [339, 149] width 468 height 88
click at [184, 148] on td "09/14/2025 8 days ago" at bounding box center [193, 137] width 36 height 27
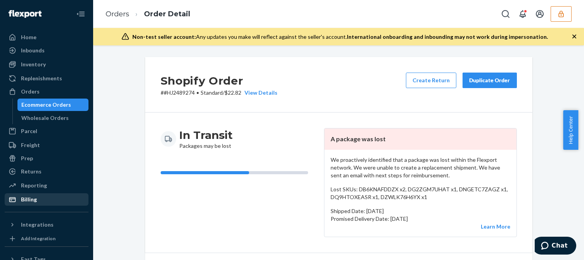
click at [44, 200] on div "Billing" at bounding box center [46, 199] width 82 height 11
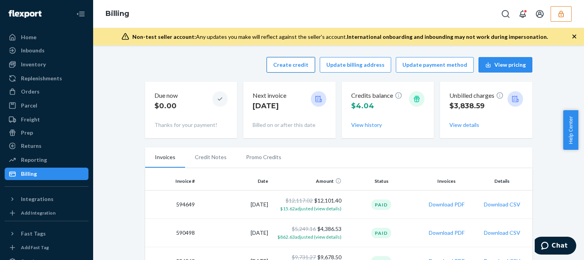
click at [279, 67] on button "Create credit" at bounding box center [291, 65] width 49 height 16
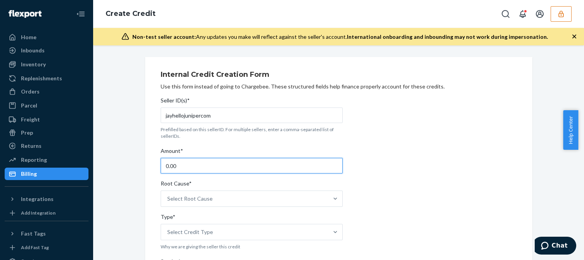
click at [181, 162] on input "0.00" at bounding box center [252, 166] width 182 height 16
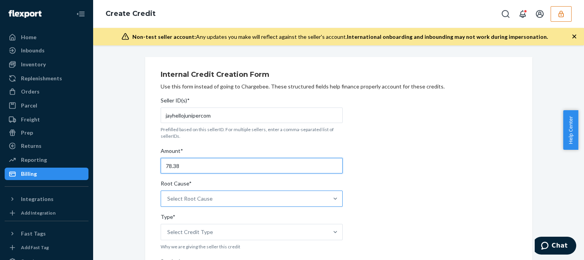
type input "78.38"
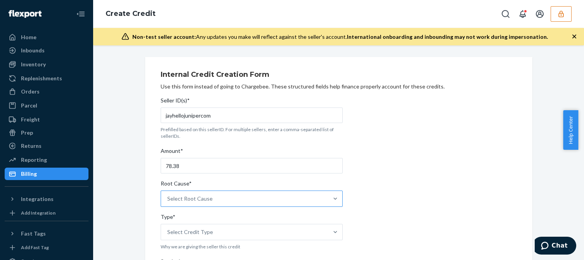
click at [209, 197] on div "Select Root Cause" at bounding box center [244, 199] width 167 height 16
click at [168, 197] on input "Root Cause* Select Root Cause" at bounding box center [167, 199] width 1 height 8
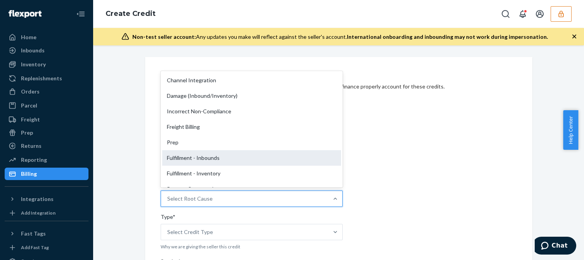
scroll to position [117, 0]
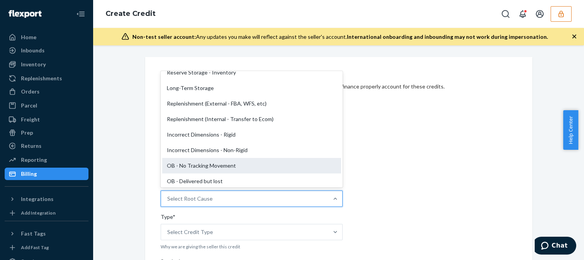
click at [184, 159] on div "OB - No Tracking Movement" at bounding box center [251, 166] width 179 height 16
click at [168, 195] on input "Root Cause* option OB - No Tracking Movement focused, 14 of 29. 29 results avai…" at bounding box center [167, 199] width 1 height 8
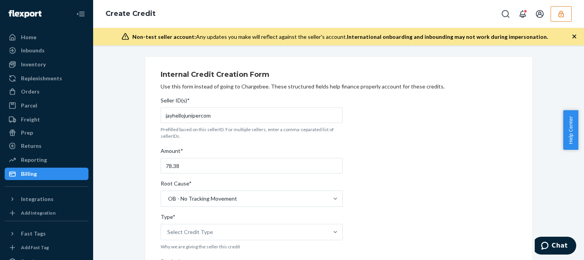
scroll to position [78, 0]
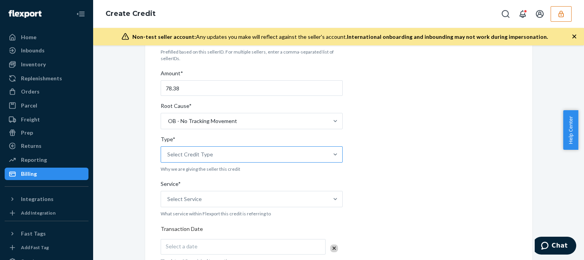
click at [191, 152] on div "Select Credit Type" at bounding box center [190, 155] width 46 height 8
click at [168, 152] on input "Type* Select Credit Type" at bounding box center [167, 155] width 1 height 8
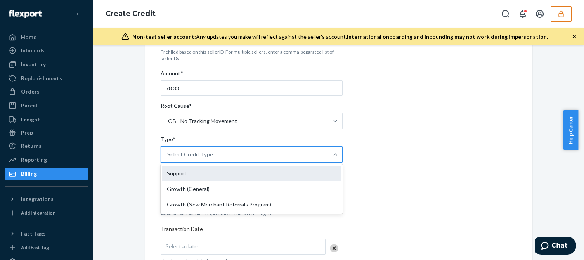
click at [186, 174] on div "Support" at bounding box center [251, 174] width 179 height 16
click at [168, 158] on input "Type* option Support focused, 1 of 3. 3 results available. Use Up and Down to c…" at bounding box center [167, 155] width 1 height 8
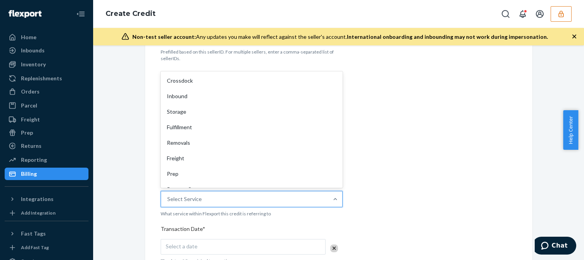
click at [173, 198] on div "Select Service" at bounding box center [184, 199] width 35 height 8
click at [168, 198] on input "Service* option Crossdock focused, 1 of 10. 10 results available. Use Up and Do…" at bounding box center [167, 199] width 1 height 8
click at [195, 131] on div "Fulfillment" at bounding box center [251, 128] width 179 height 16
click at [168, 195] on input "Service* option Fulfillment focused, 4 of 10. 10 results available. Use Up and …" at bounding box center [167, 199] width 1 height 8
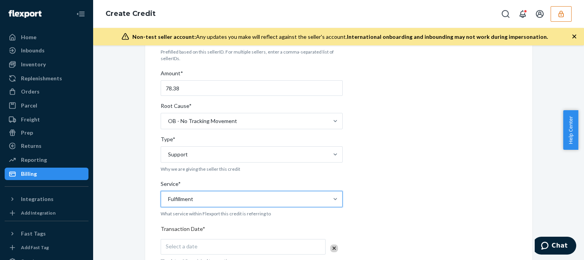
scroll to position [194, 0]
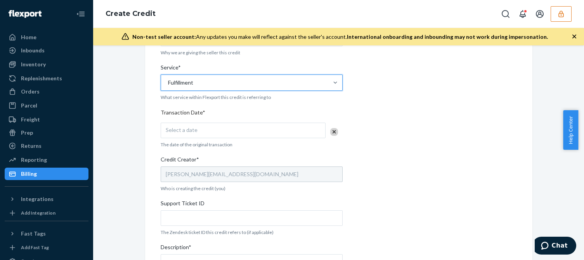
click at [219, 139] on div "Seller ID(s)* jayhellojunipercom Prefilled based on this sellerID. For multiple…" at bounding box center [252, 124] width 182 height 450
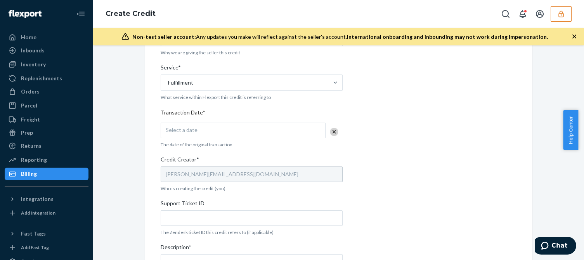
click at [231, 134] on div "Select a date" at bounding box center [243, 131] width 165 height 16
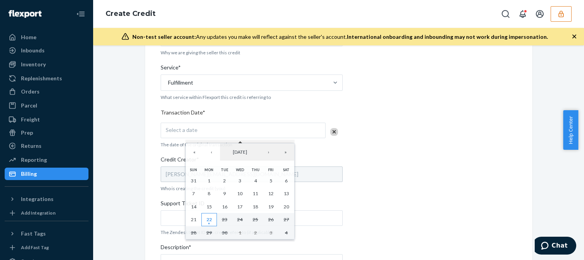
click at [211, 221] on abbr "22" at bounding box center [209, 220] width 5 height 6
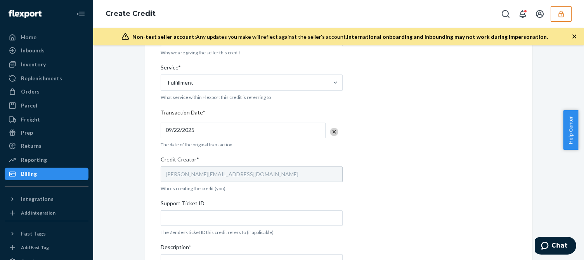
scroll to position [293, 0]
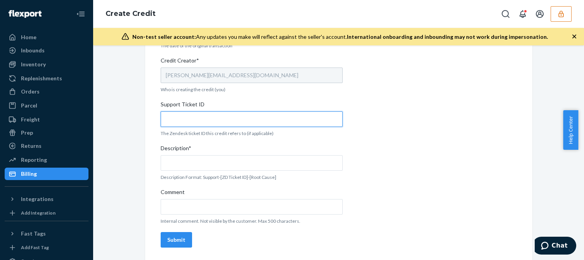
click at [188, 118] on input "Support Ticket ID" at bounding box center [252, 119] width 182 height 16
paste input "823067"
type input "823067"
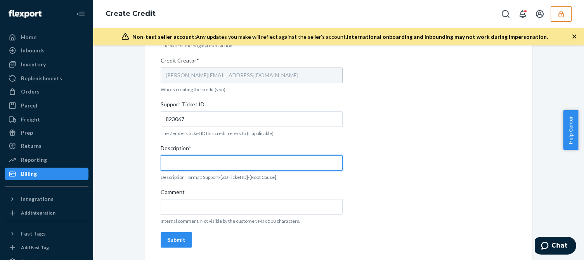
click at [174, 164] on input "Description*" at bounding box center [252, 163] width 182 height 16
paste input "823067"
type input "Support 823067 / OB - No tracking movement"
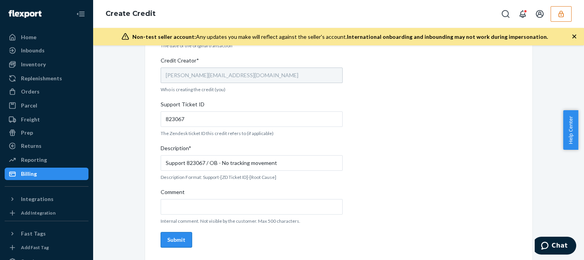
click at [174, 238] on div "Submit" at bounding box center [176, 240] width 18 height 8
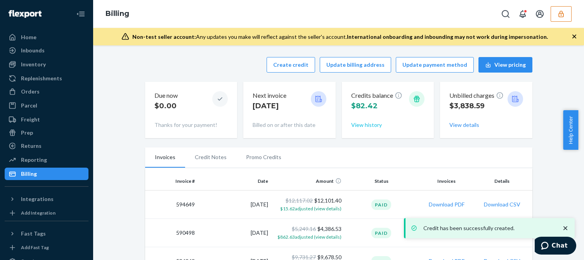
click at [365, 125] on button "View history" at bounding box center [366, 125] width 31 height 8
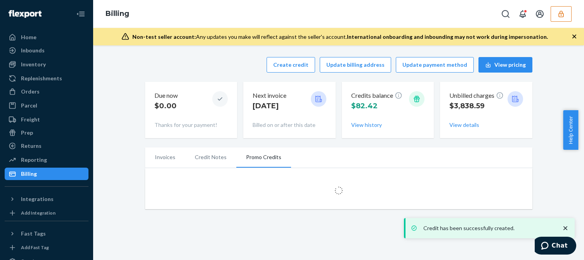
click at [565, 230] on icon "close toast" at bounding box center [566, 228] width 8 height 8
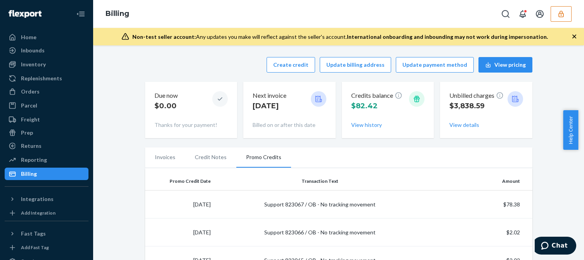
scroll to position [78, 0]
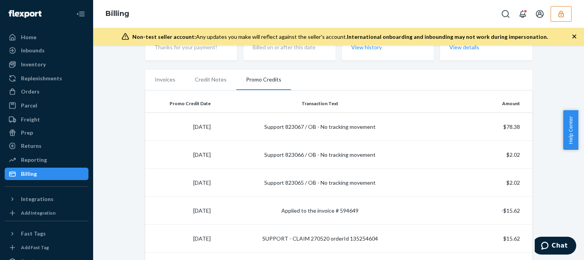
click at [563, 17] on icon "button" at bounding box center [562, 14] width 8 height 8
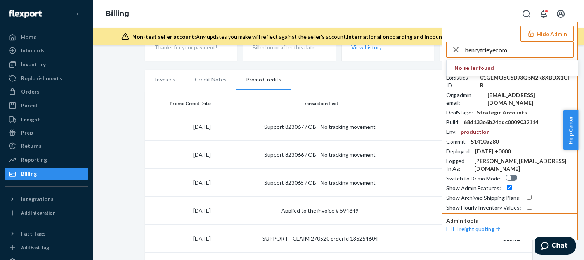
click at [524, 49] on input "henrytrieyecom" at bounding box center [520, 50] width 108 height 16
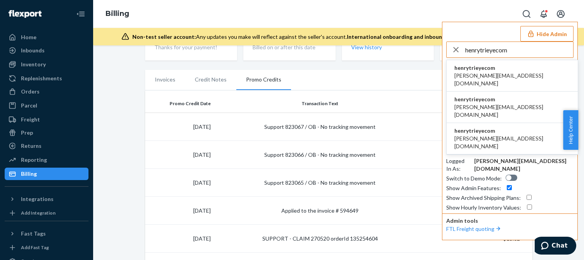
click at [529, 56] on input "henrytrieyecom" at bounding box center [520, 50] width 108 height 16
type input "henrytrieyecom"
click at [489, 63] on li "henrytrieyecom camilla@trieye.com" at bounding box center [512, 75] width 131 height 31
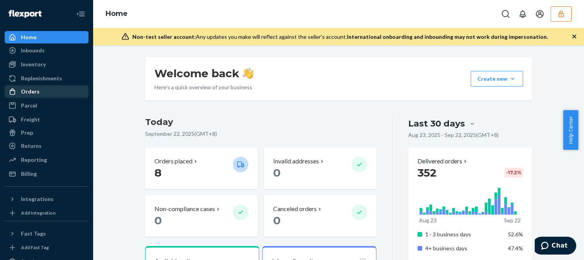
click at [61, 89] on div "Orders" at bounding box center [46, 91] width 82 height 11
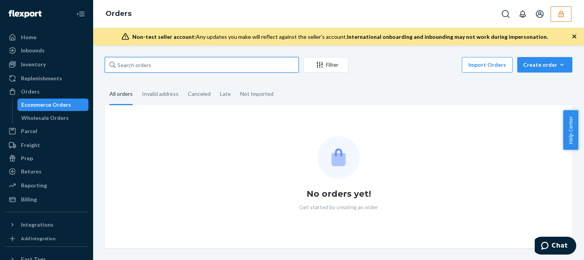
click at [132, 64] on input "text" at bounding box center [202, 65] width 194 height 16
paste input "18952"
type input "18952"
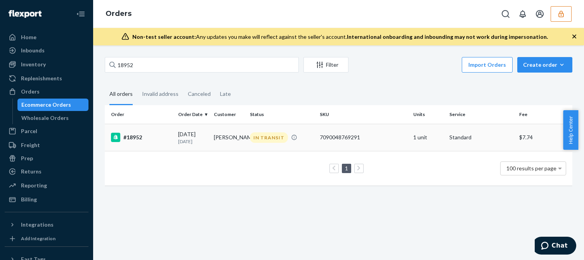
click at [187, 133] on div "[DATE] [DATE]" at bounding box center [193, 137] width 30 height 14
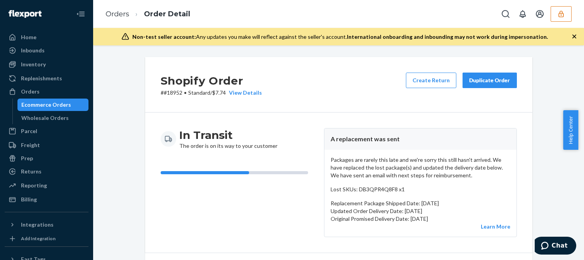
click at [381, 168] on p "Packages are rarely this late and we're sorry this still hasn't arrived. We hav…" at bounding box center [421, 167] width 180 height 23
click at [400, 165] on p "Packages are rarely this late and we're sorry this still hasn't arrived. We hav…" at bounding box center [421, 167] width 180 height 23
click at [399, 165] on p "Packages are rarely this late and we're sorry this still hasn't arrived. We hav…" at bounding box center [421, 167] width 180 height 23
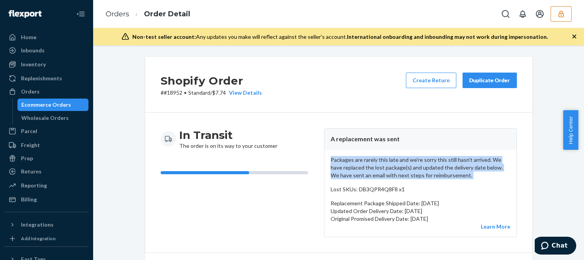
click at [399, 165] on p "Packages are rarely this late and we're sorry this still hasn't arrived. We hav…" at bounding box center [421, 167] width 180 height 23
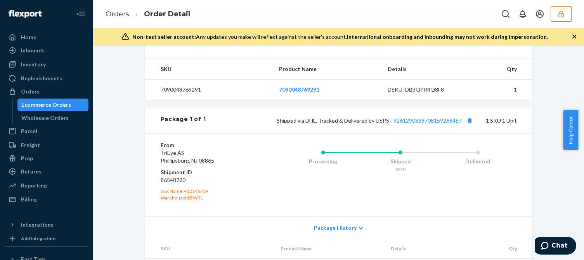
scroll to position [355, 0]
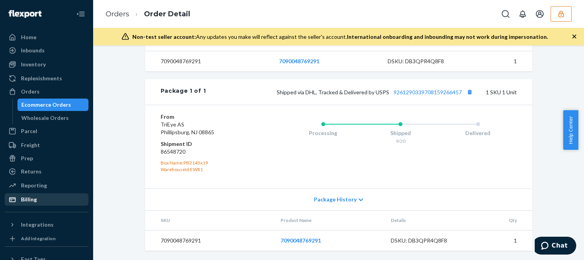
click at [26, 202] on div "Billing" at bounding box center [29, 200] width 16 height 8
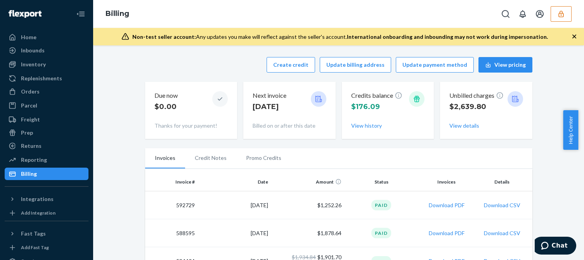
click at [204, 65] on div "Create credit Update billing address Update payment method View pricing" at bounding box center [339, 65] width 388 height 16
click at [280, 65] on button "Create credit" at bounding box center [291, 65] width 49 height 16
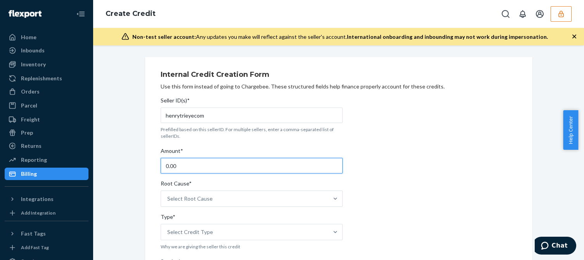
click at [193, 167] on input "0.00" at bounding box center [252, 166] width 182 height 16
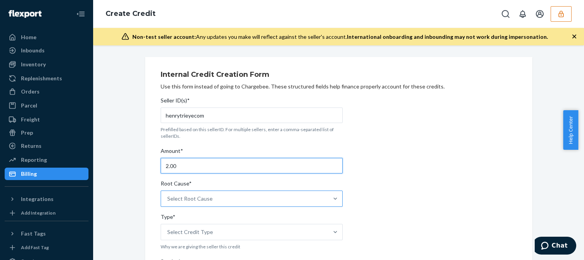
type input "2.00"
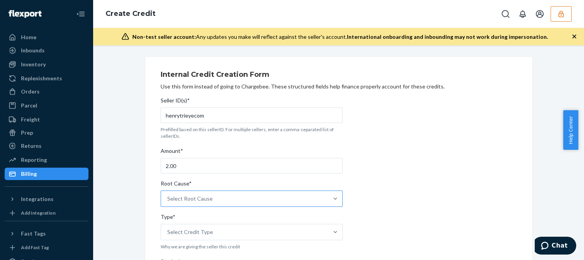
click at [189, 193] on div "Select Root Cause" at bounding box center [244, 199] width 167 height 16
click at [168, 195] on input "Root Cause* Select Root Cause" at bounding box center [167, 199] width 1 height 8
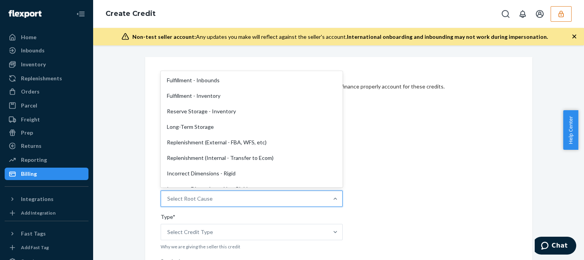
scroll to position [155, 0]
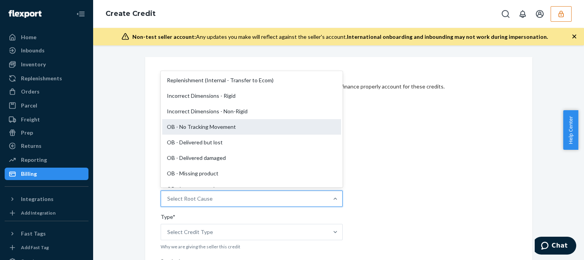
click at [203, 128] on div "OB - No Tracking Movement" at bounding box center [251, 127] width 179 height 16
click at [168, 195] on input "Root Cause* option OB - No Tracking Movement focused, 14 of 29. 29 results avai…" at bounding box center [167, 199] width 1 height 8
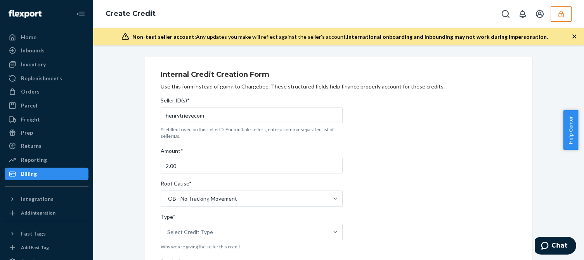
scroll to position [78, 0]
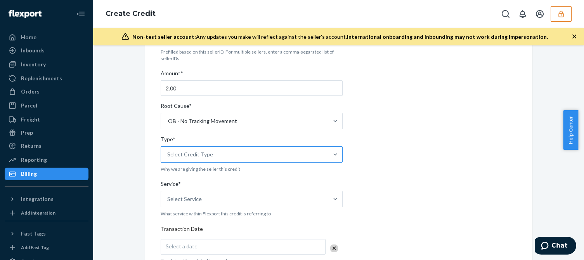
click at [198, 154] on div "Select Credit Type" at bounding box center [190, 155] width 46 height 8
click at [168, 154] on input "Type* Select Credit Type" at bounding box center [167, 155] width 1 height 8
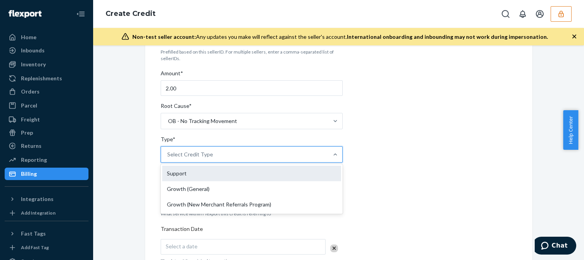
click at [179, 177] on div "Support" at bounding box center [251, 174] width 179 height 16
click at [168, 158] on input "Type* option Support focused, 1 of 3. 3 results available. Use Up and Down to c…" at bounding box center [167, 155] width 1 height 8
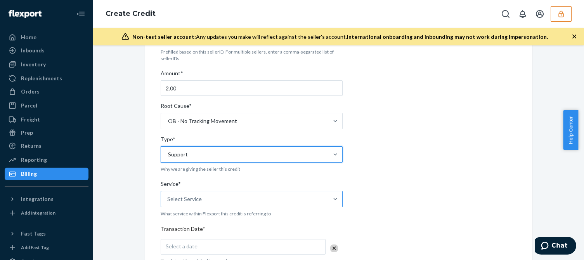
click at [175, 201] on div "Select Service" at bounding box center [184, 199] width 35 height 8
click at [168, 201] on input "Service* Select Service" at bounding box center [167, 199] width 1 height 8
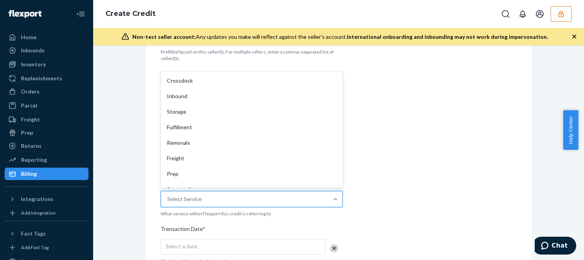
click at [198, 128] on div "Fulfillment" at bounding box center [251, 128] width 179 height 16
click at [168, 195] on input "Service* option Fulfillment focused, 4 of 10. 10 results available. Use Up and …" at bounding box center [167, 199] width 1 height 8
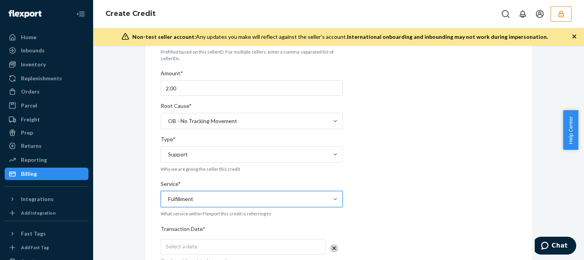
scroll to position [194, 0]
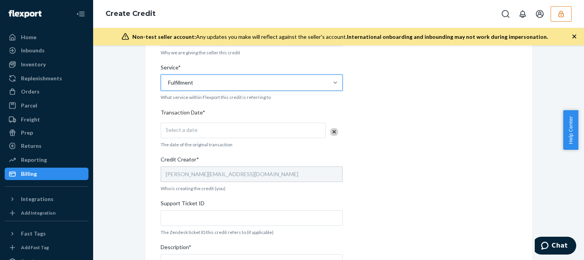
click at [217, 127] on div "Select a date" at bounding box center [243, 131] width 165 height 16
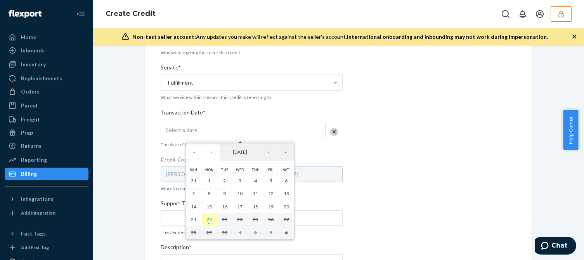
click at [209, 216] on button "22" at bounding box center [210, 219] width 16 height 13
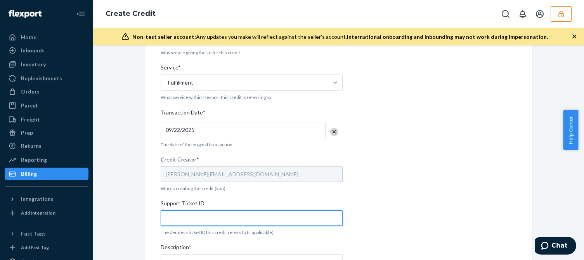
click at [180, 223] on input "Support Ticket ID" at bounding box center [252, 218] width 182 height 16
paste input "823068"
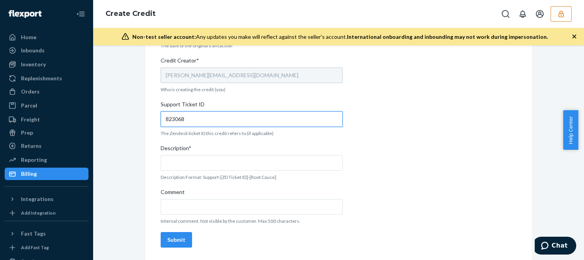
type input "823068"
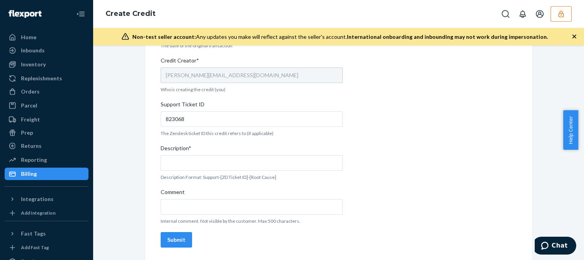
click at [206, 153] on div "Description*" at bounding box center [252, 149] width 182 height 11
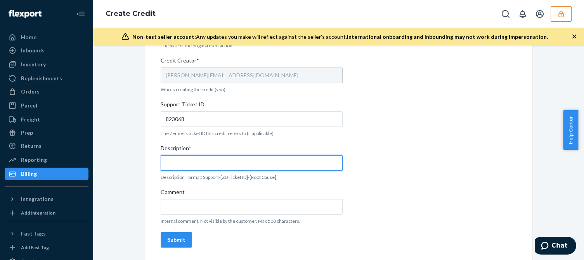
click at [206, 155] on input "Description*" at bounding box center [252, 163] width 182 height 16
click at [207, 160] on input "Description*" at bounding box center [252, 163] width 182 height 16
paste input "823068"
type input "Support 823068 / OB - No tracking movement"
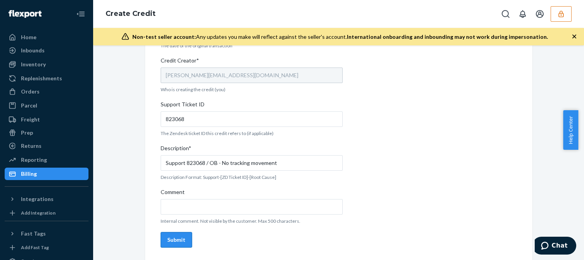
click at [174, 238] on div "Submit" at bounding box center [176, 240] width 18 height 8
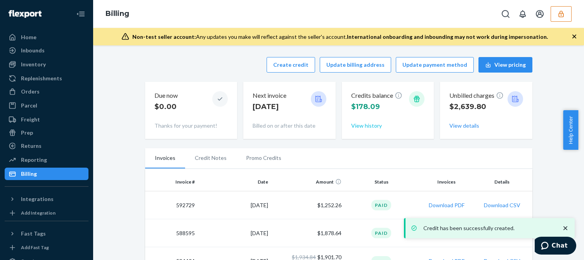
click at [363, 127] on button "View history" at bounding box center [366, 126] width 31 height 8
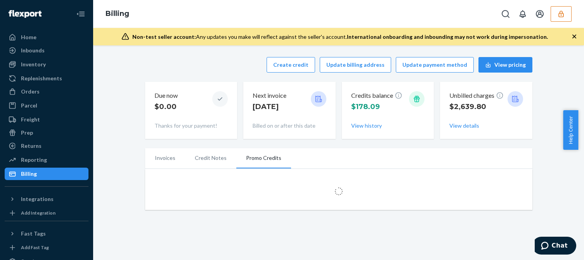
click at [120, 151] on div "Create credit Update billing address Update payment method View pricing Due now…" at bounding box center [339, 133] width 480 height 162
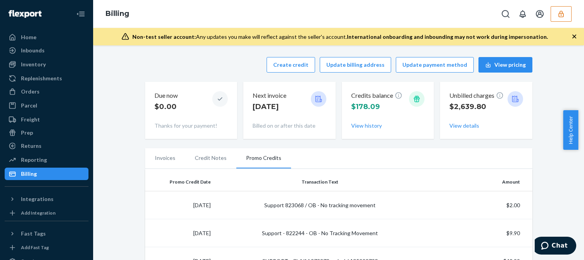
scroll to position [78, 0]
